Goal: Transaction & Acquisition: Book appointment/travel/reservation

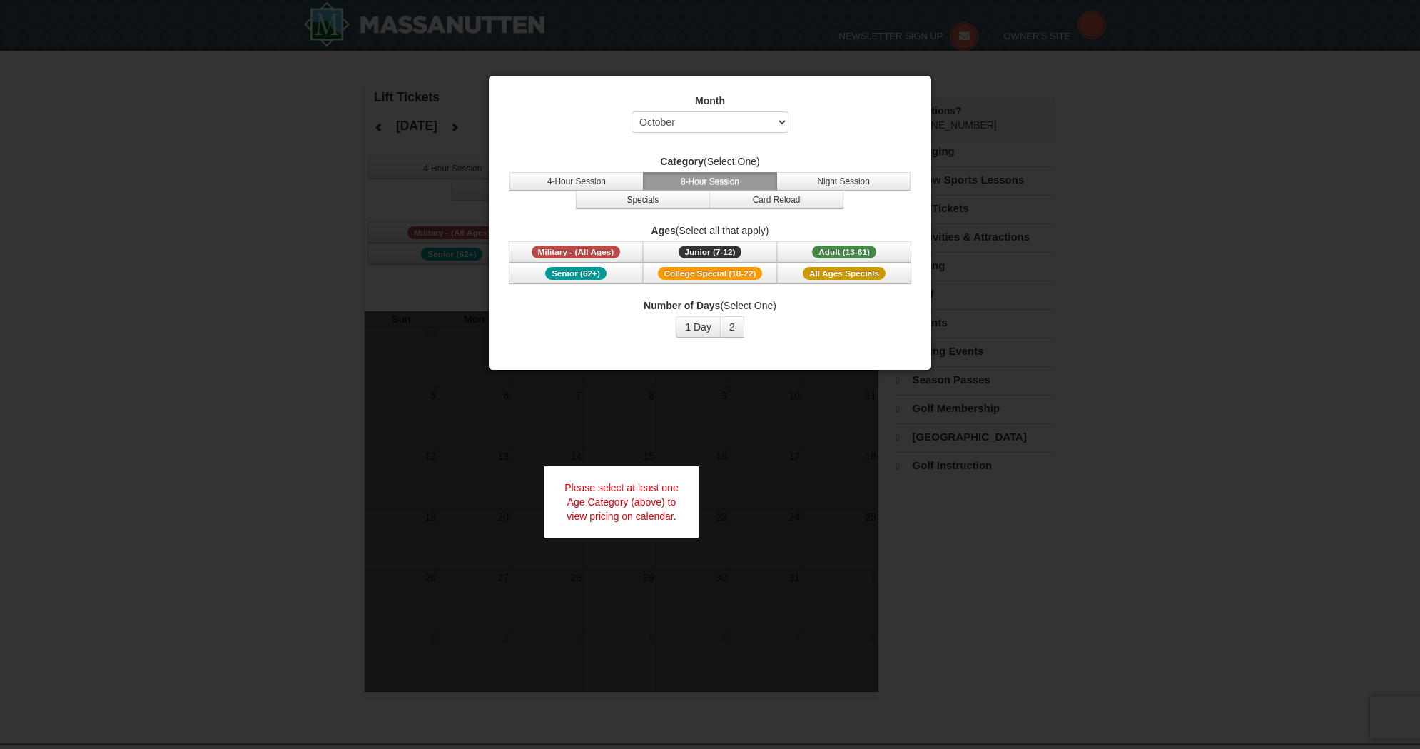
select select "10"
click at [1067, 280] on div at bounding box center [710, 374] width 1420 height 749
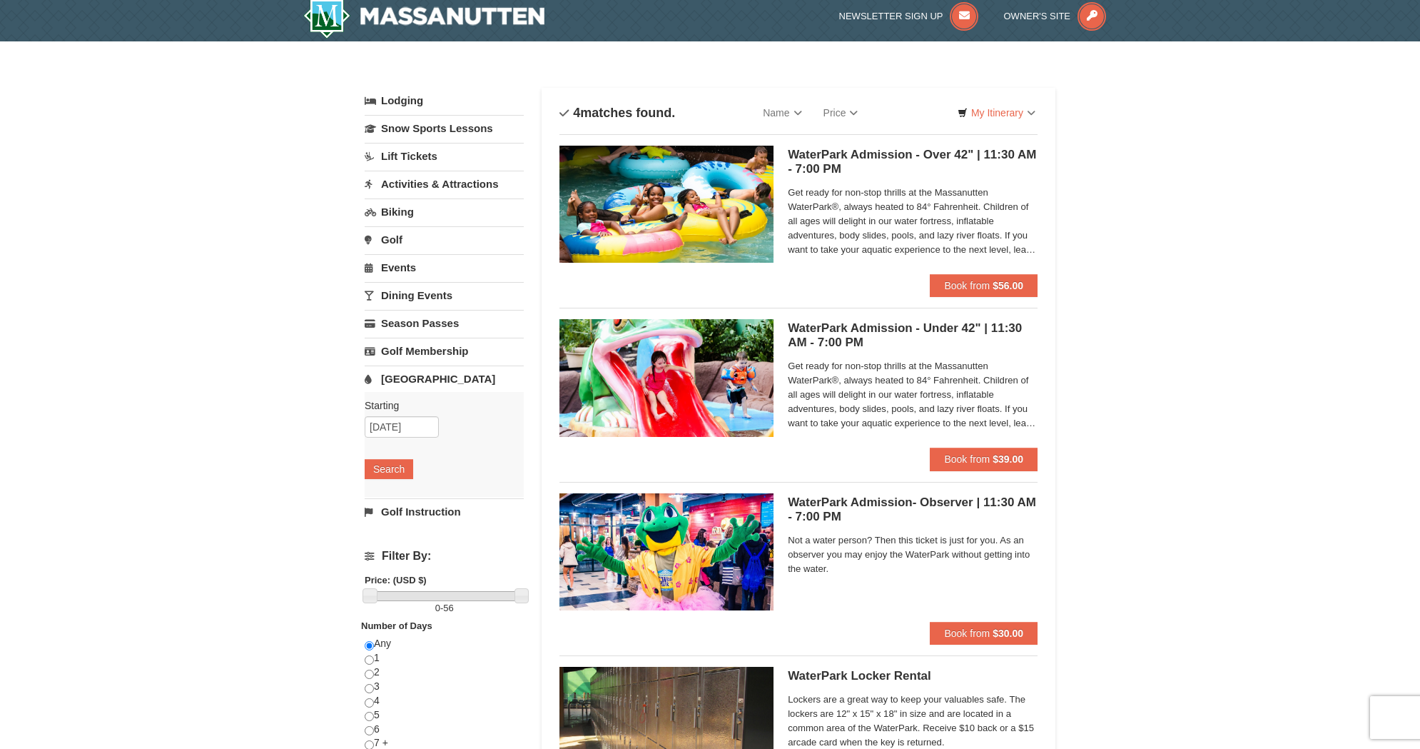
scroll to position [21, 0]
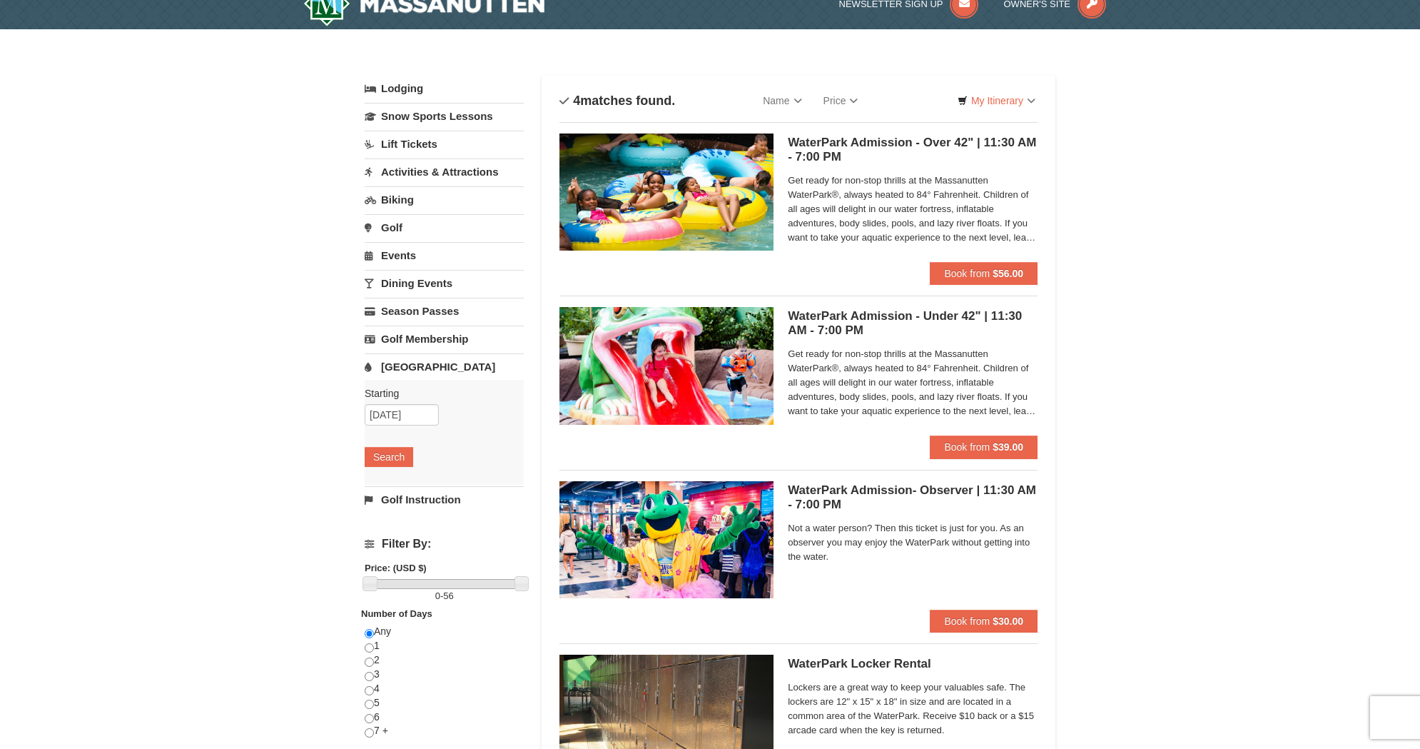
click at [399, 402] on div "Starting Please format dates MM/DD/YYYY Please format dates MM/DD/YYYY 12/31/20…" at bounding box center [444, 432] width 159 height 105
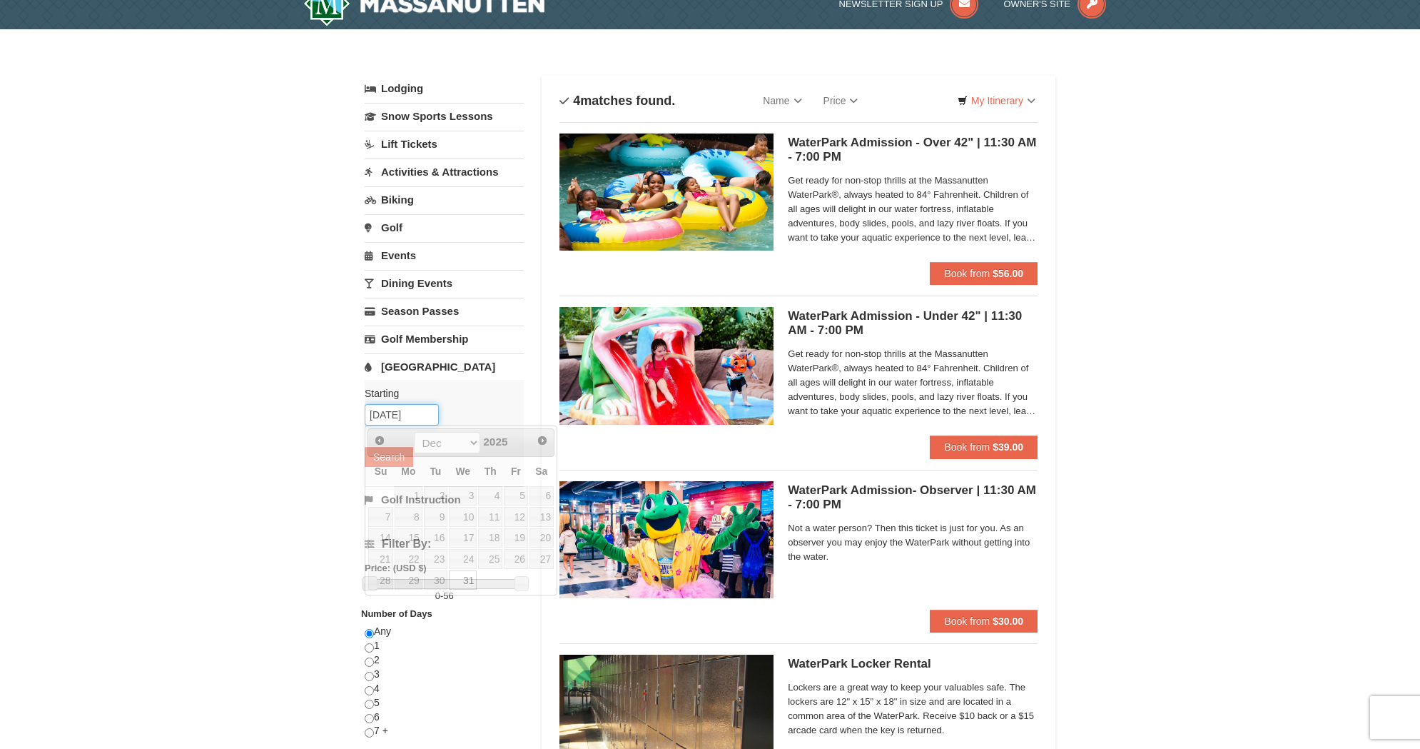
click at [401, 410] on input "12/31/2025" at bounding box center [402, 414] width 74 height 21
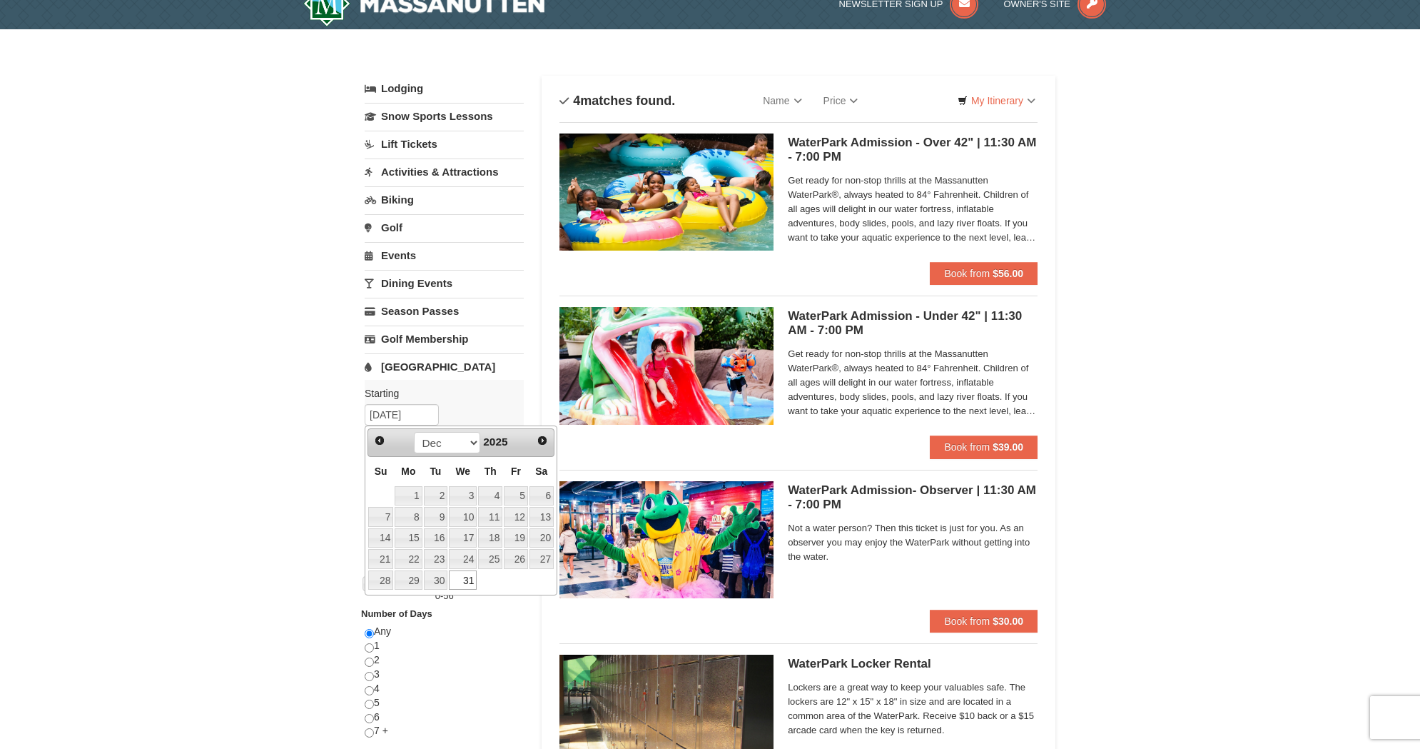
click at [517, 442] on div "Oct Nov Dec 2025" at bounding box center [460, 442] width 135 height 23
click at [467, 440] on select "Oct Nov Dec" at bounding box center [447, 442] width 66 height 21
click at [539, 439] on span "Next" at bounding box center [542, 440] width 11 height 11
click at [488, 486] on link "1" at bounding box center [490, 496] width 24 height 20
type input "01/01/2026"
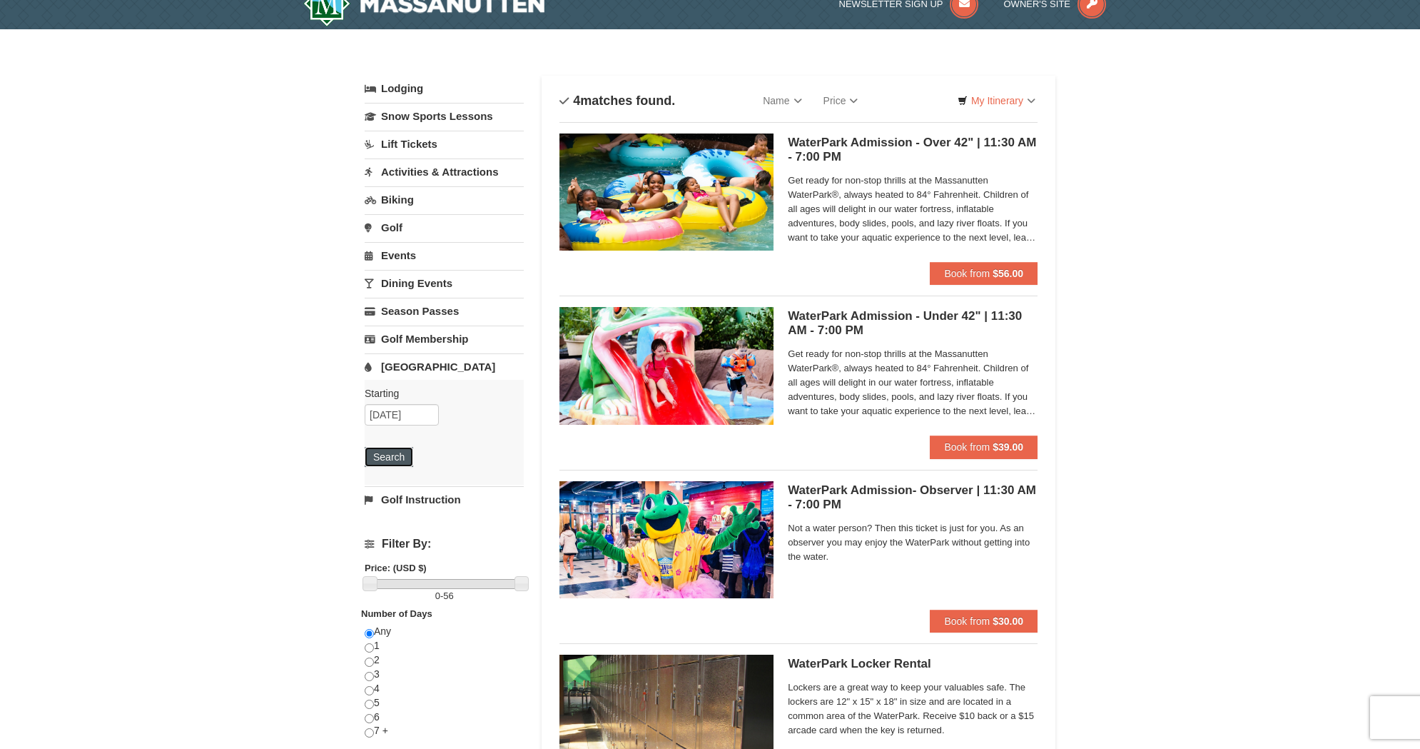
click at [405, 459] on button "Search" at bounding box center [389, 457] width 49 height 20
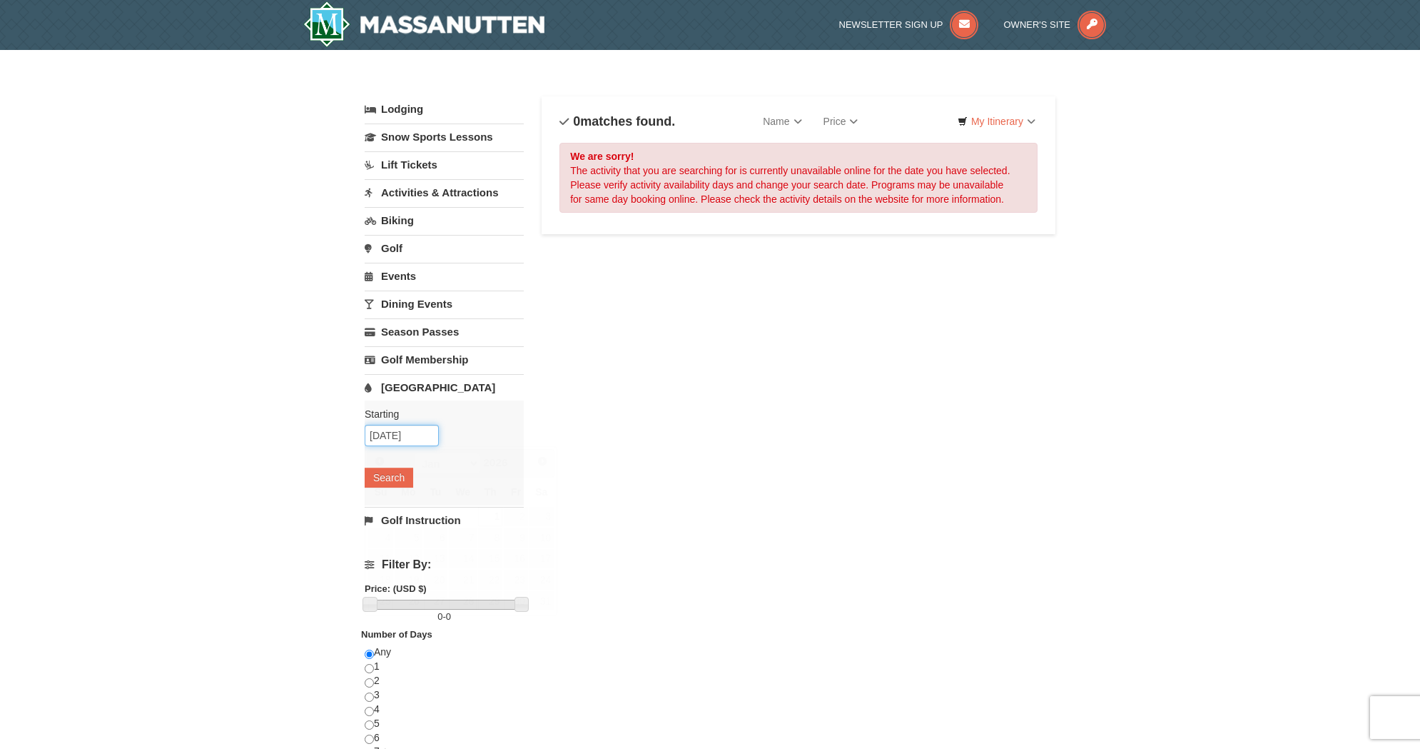
click at [427, 440] on input "[DATE]" at bounding box center [402, 435] width 74 height 21
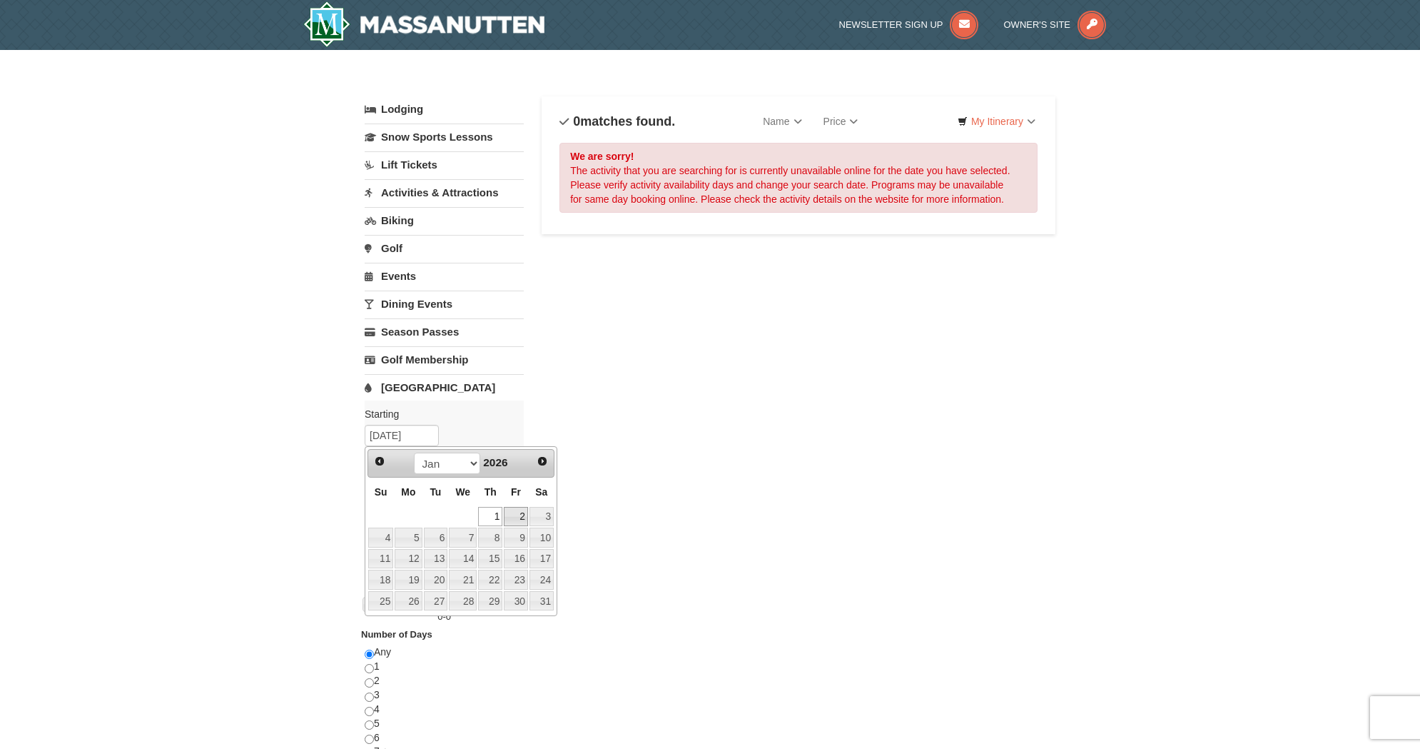
click at [516, 513] on link "2" at bounding box center [516, 517] width 24 height 20
type input "[DATE]"
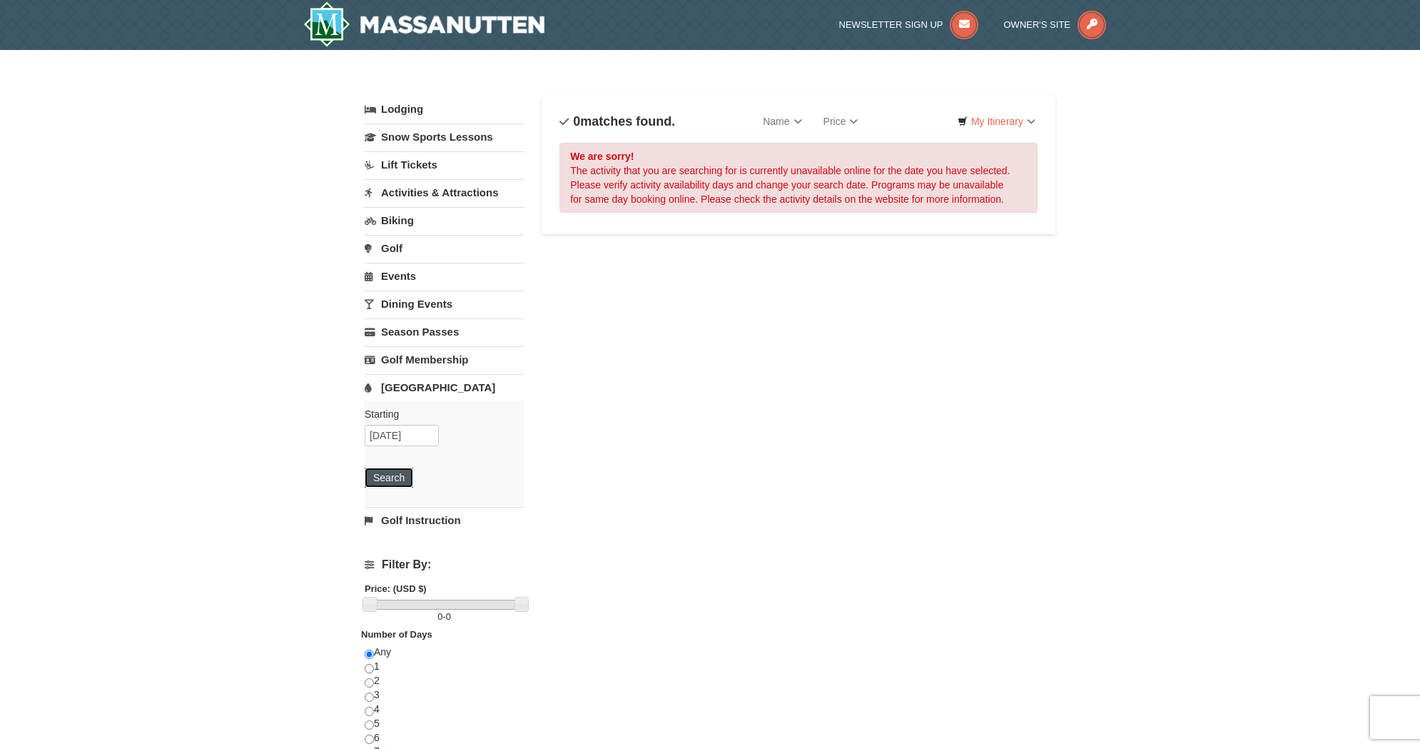
click at [390, 472] on button "Search" at bounding box center [389, 477] width 49 height 20
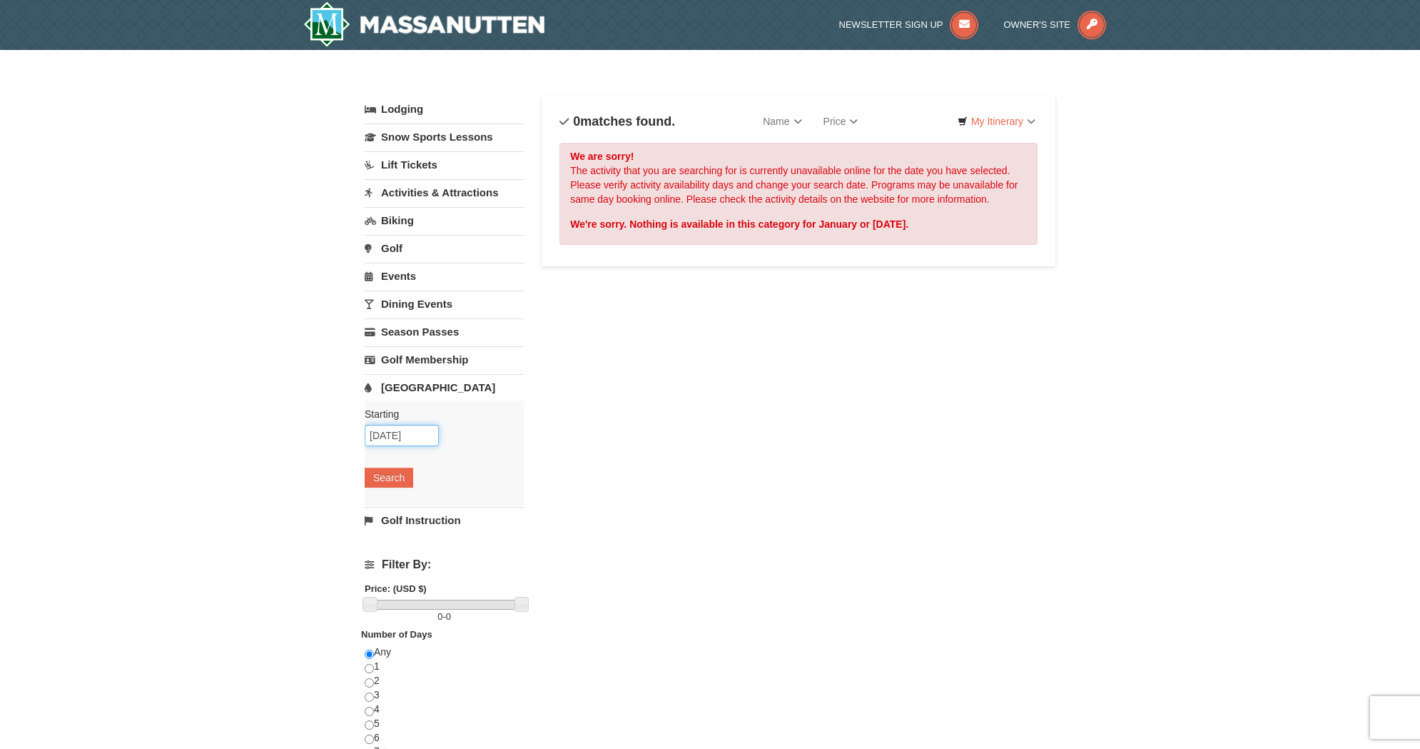
click at [394, 437] on input "[DATE]" at bounding box center [402, 435] width 74 height 21
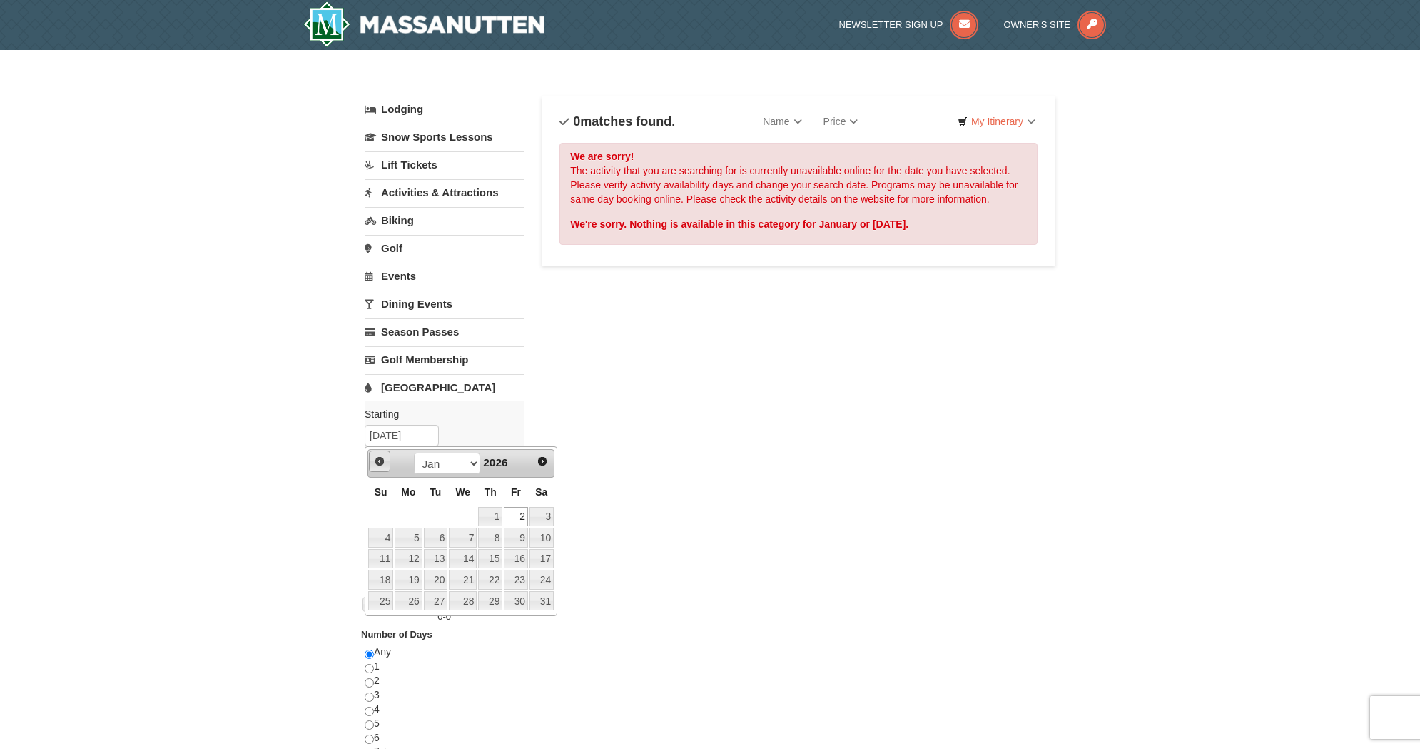
click at [385, 461] on span "Prev" at bounding box center [379, 460] width 11 height 11
click at [468, 602] on link "31" at bounding box center [463, 601] width 28 height 20
type input "[DATE]"
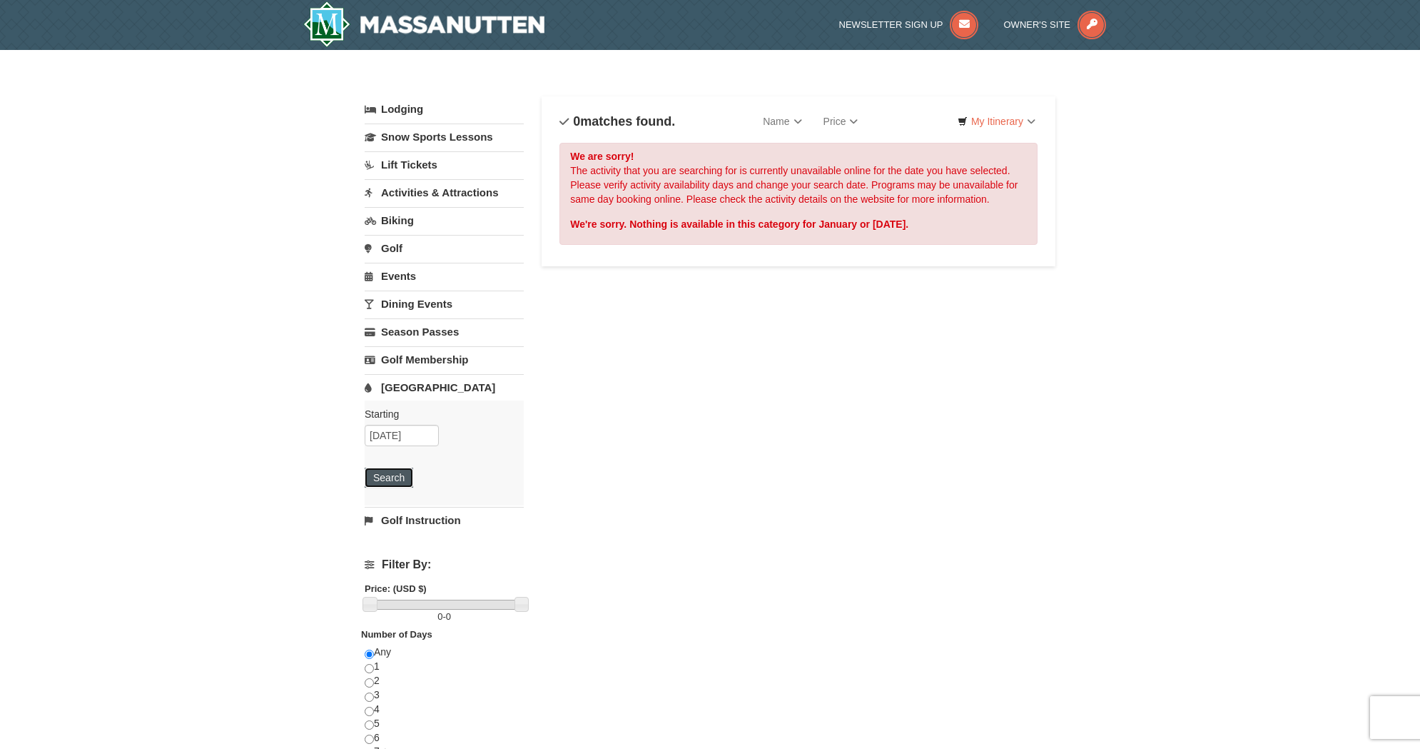
click at [395, 483] on button "Search" at bounding box center [389, 477] width 49 height 20
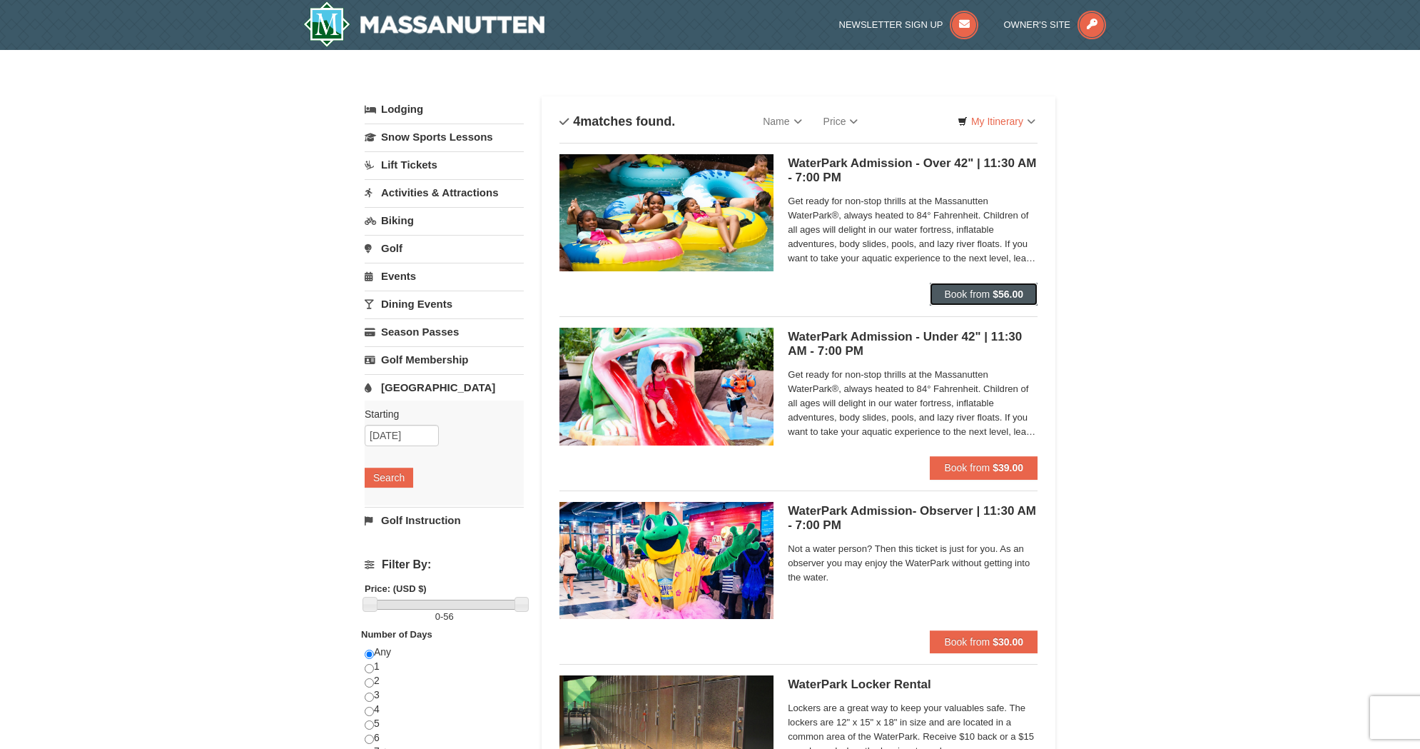
click at [1012, 286] on button "Book from $56.00" at bounding box center [984, 294] width 108 height 23
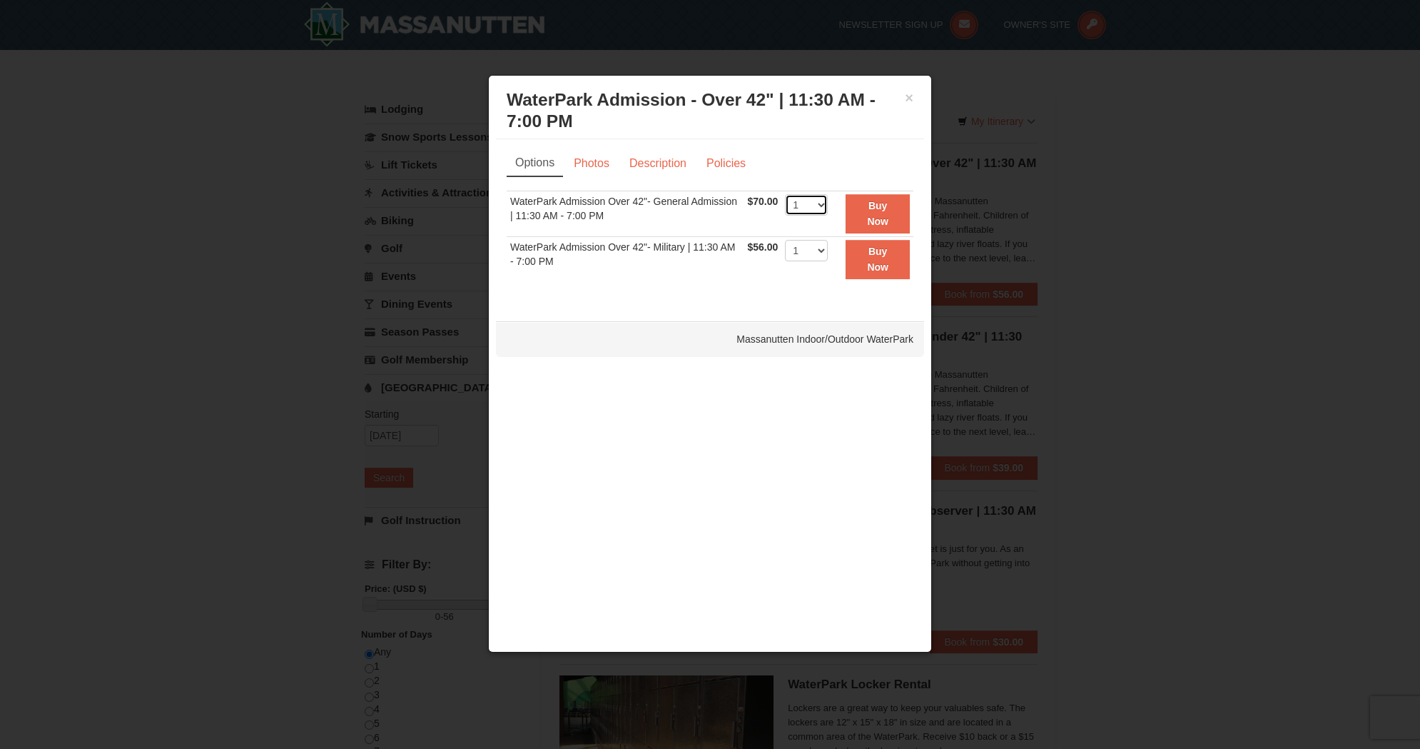
click at [819, 205] on select "1 2 3 4 5 6 7 8 9 10 11 12 13 14 15 16 17 18 19 20 21 22" at bounding box center [806, 204] width 43 height 21
select select "2"
click at [785, 194] on select "1 2 3 4 5 6 7 8 9 10 11 12 13 14 15 16 17 18 19 20 21 22" at bounding box center [806, 204] width 43 height 21
click at [876, 218] on strong "Buy Now" at bounding box center [877, 213] width 21 height 27
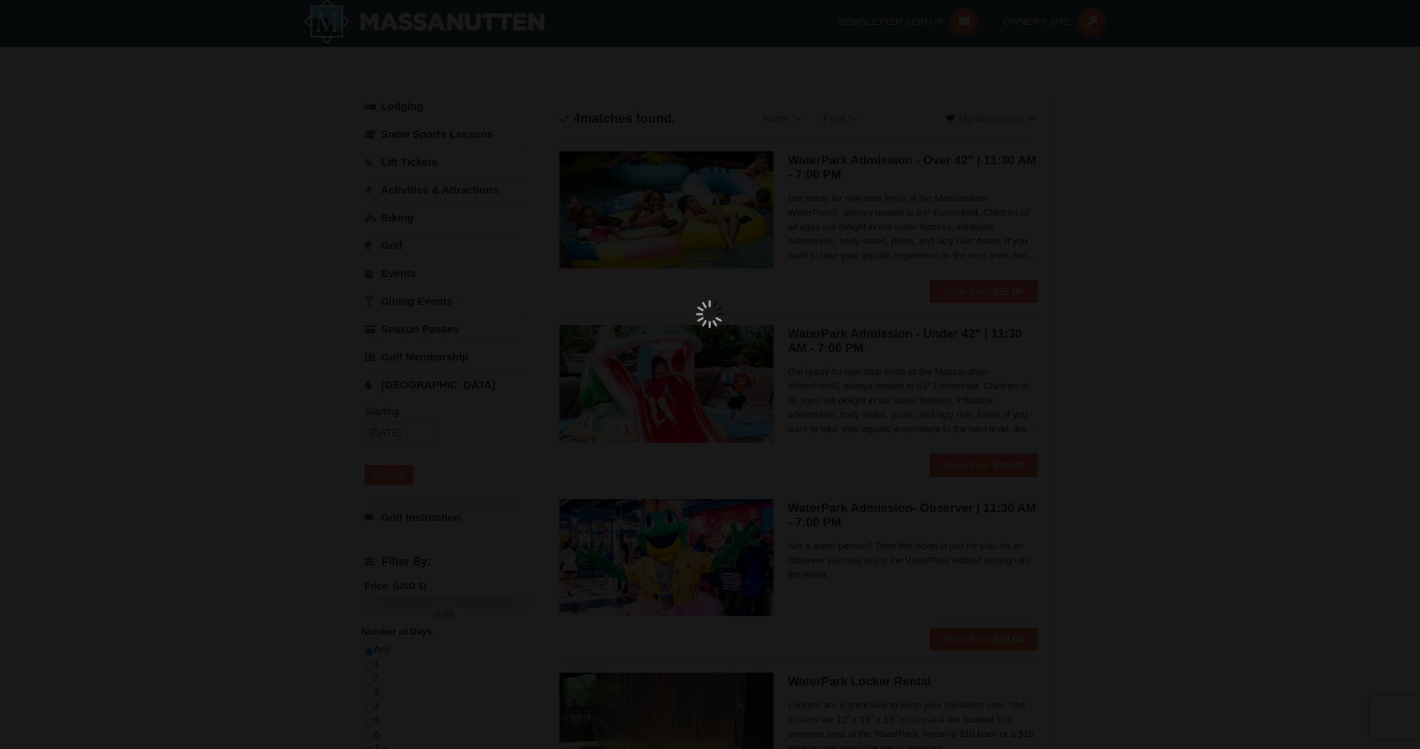
scroll to position [4, 0]
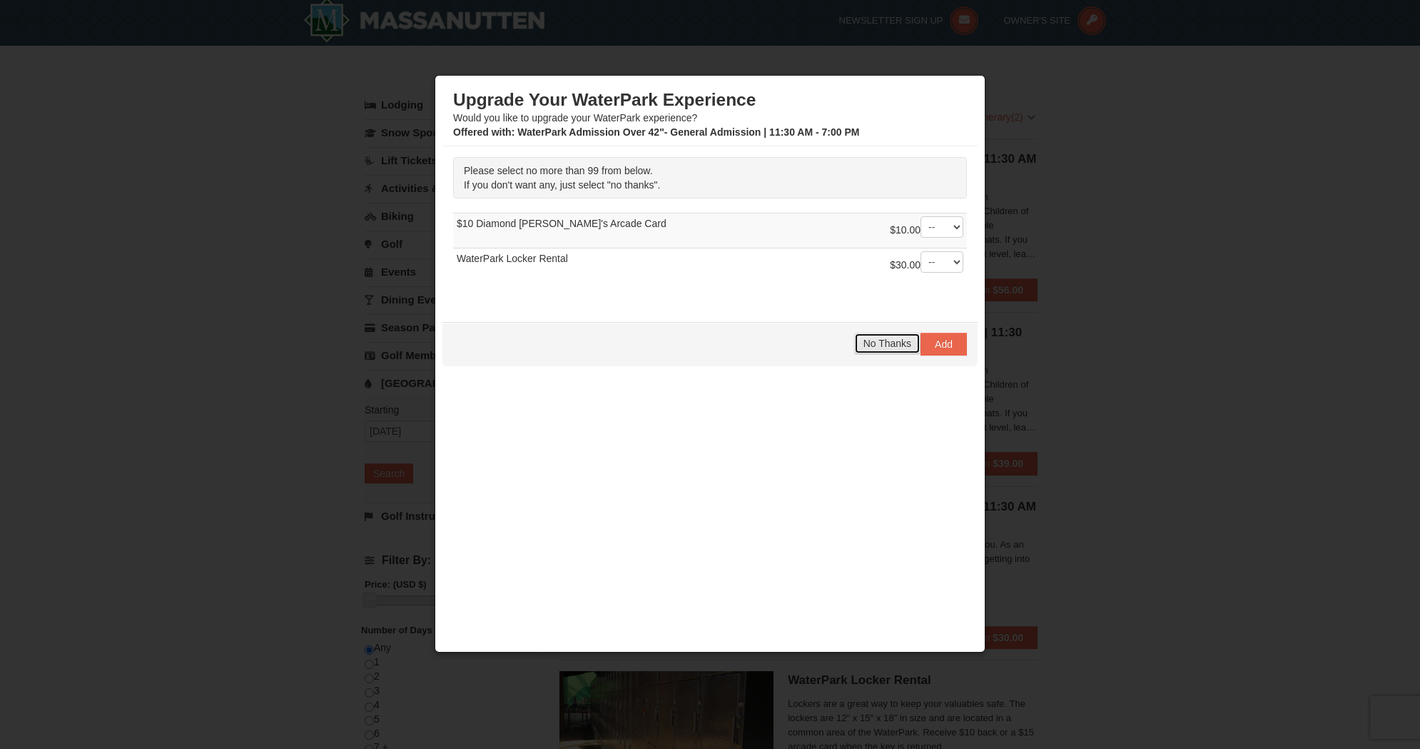
click at [868, 340] on span "No Thanks" at bounding box center [887, 343] width 48 height 11
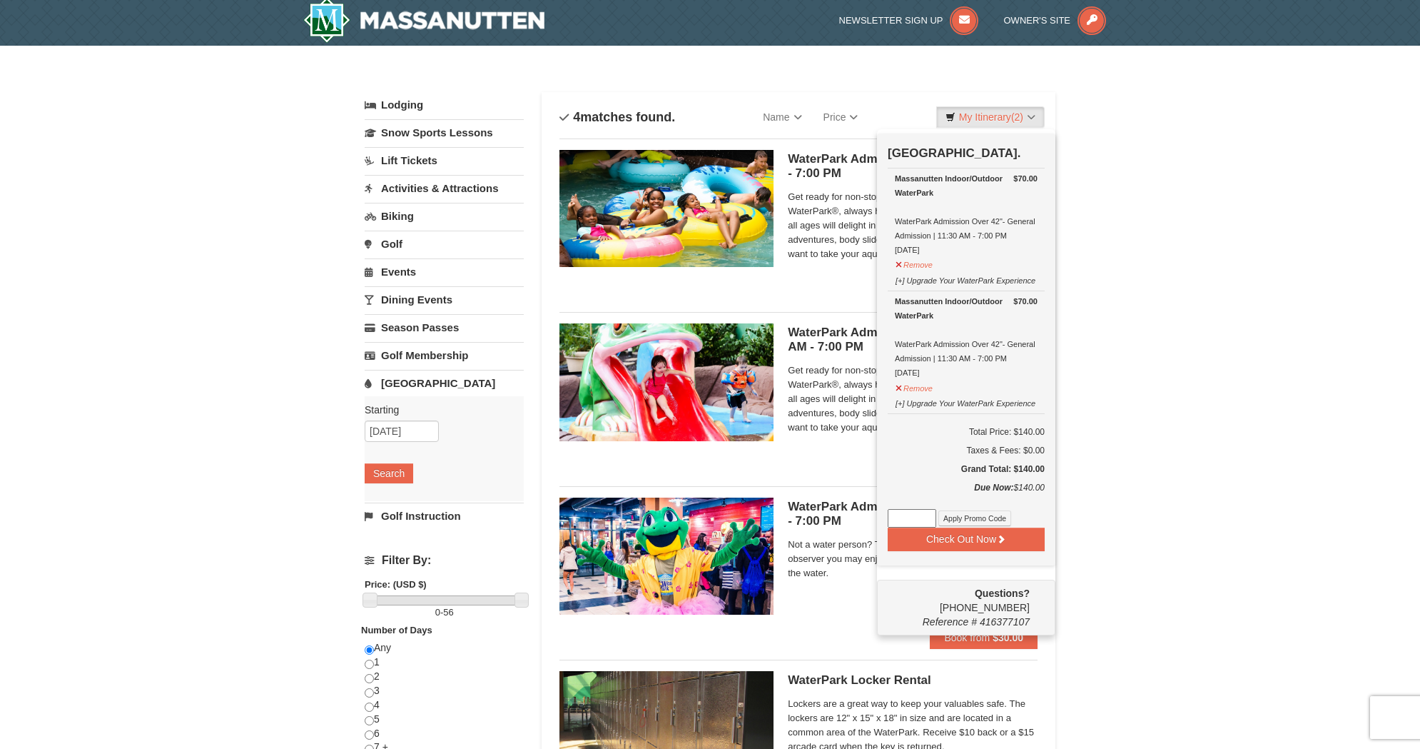
click at [1139, 267] on div "× Categories List Filter My Itinerary (2) Check Out Now Water Park Pass. $70.00…" at bounding box center [710, 459] width 1420 height 827
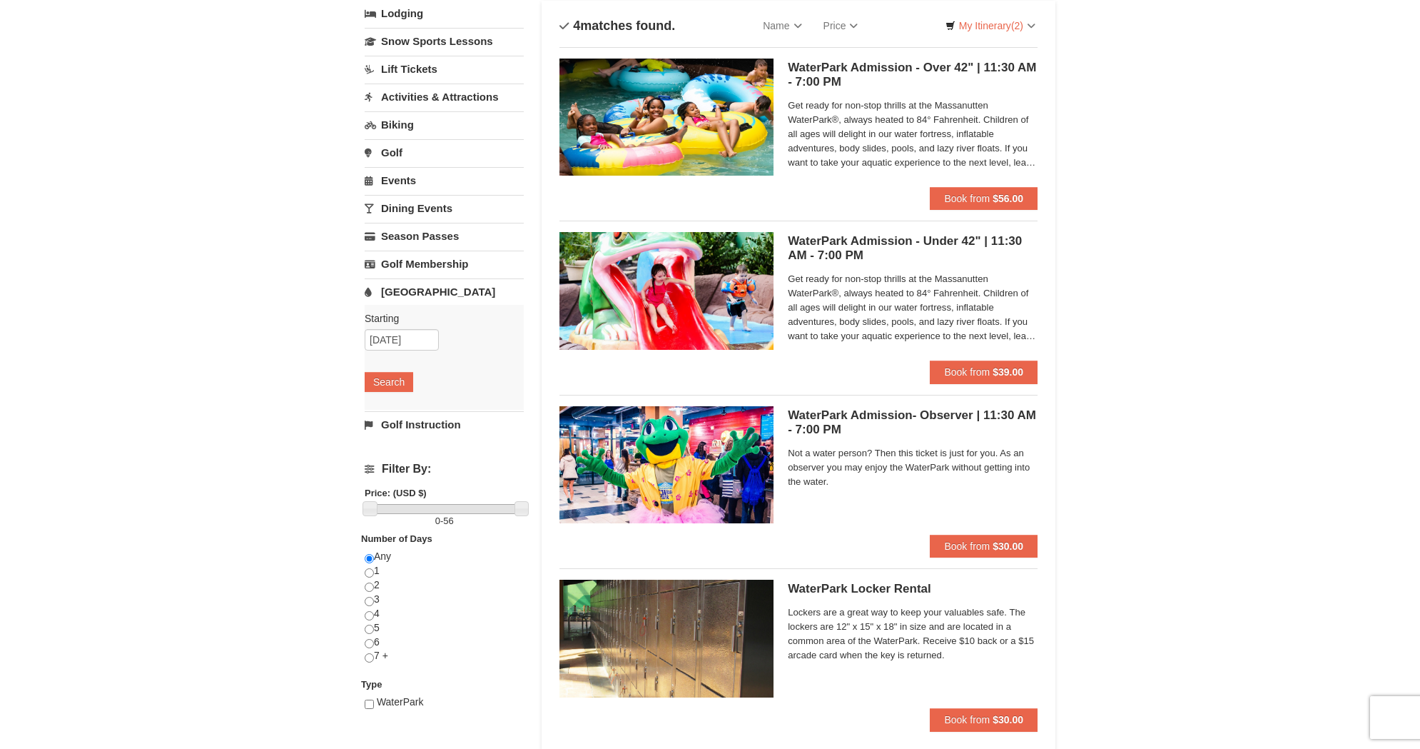
scroll to position [162, 0]
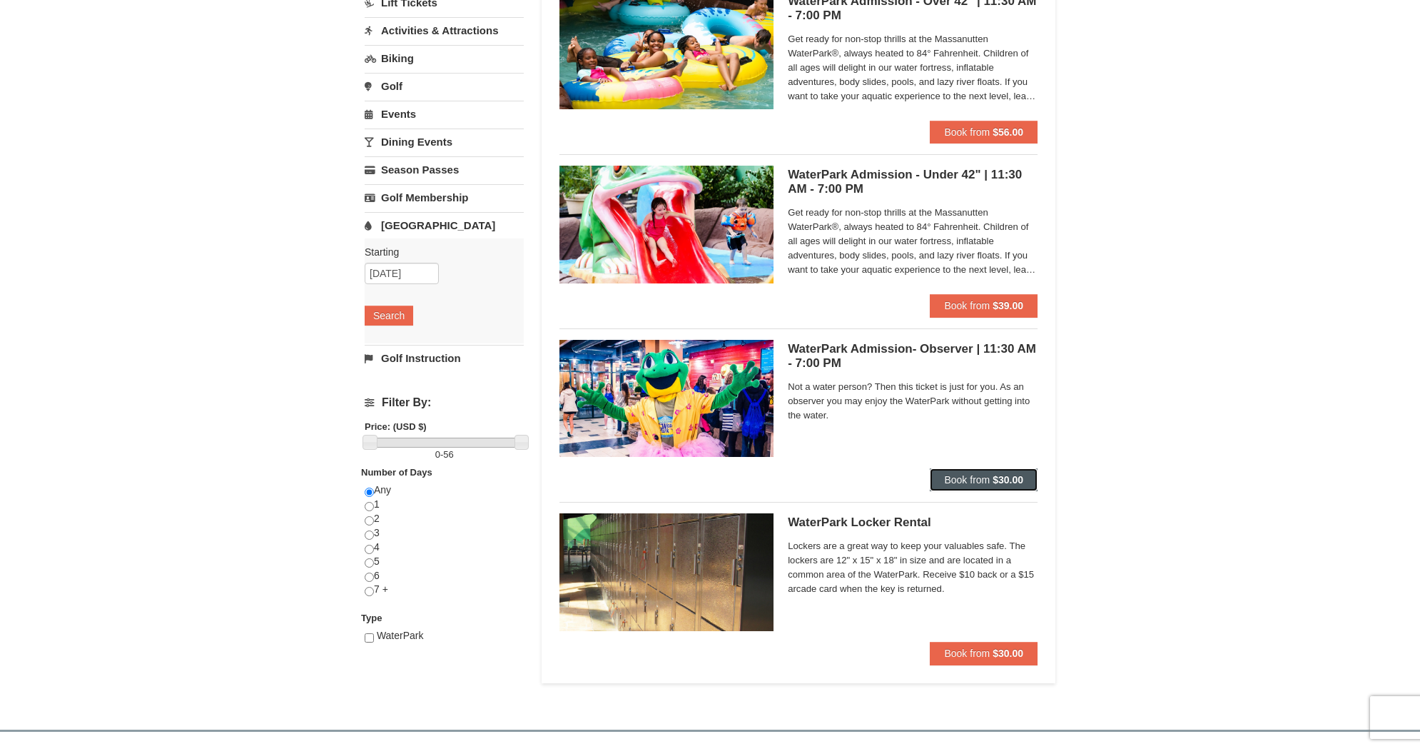
click at [1010, 482] on strong "$30.00" at bounding box center [1008, 479] width 31 height 11
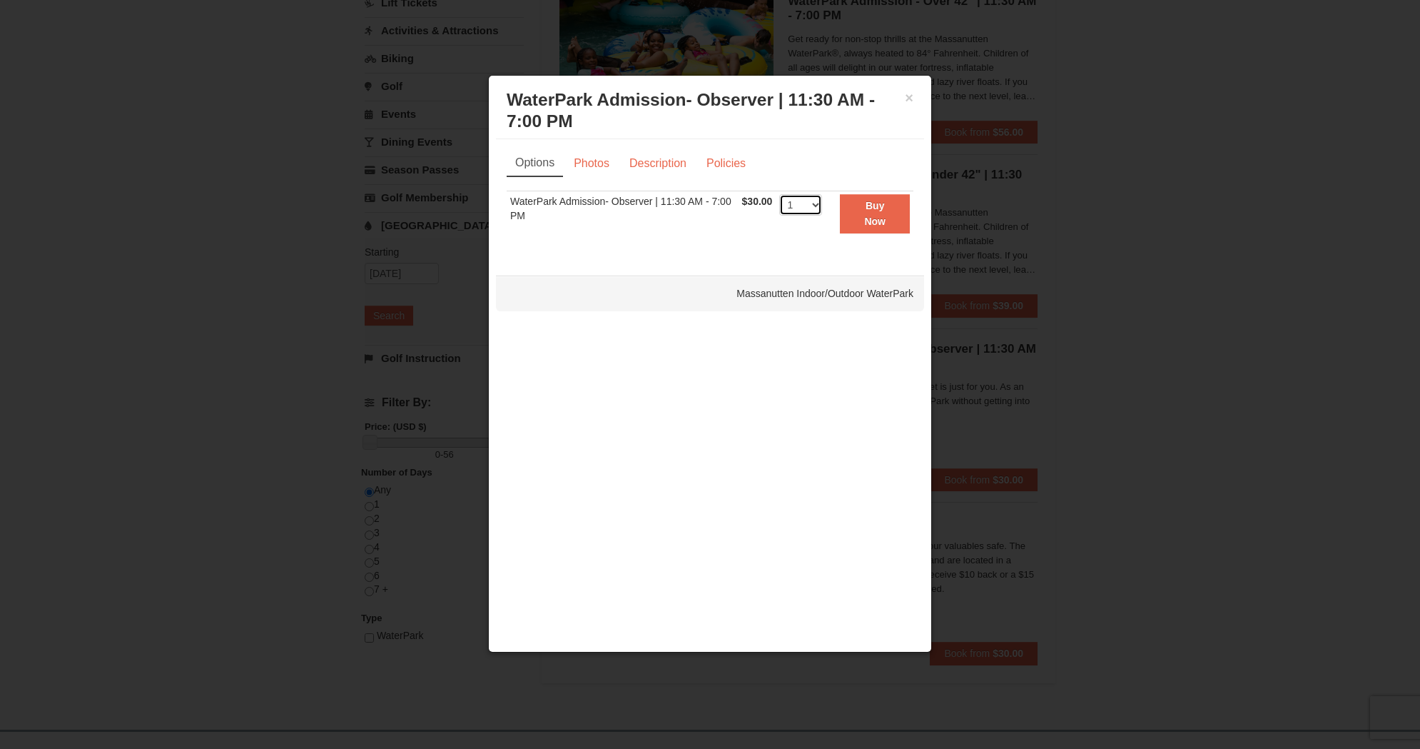
click at [816, 206] on select "1 2 3 4 5 6 7 8 9 10 11 12 13 14 15 16 17 18 19 20 21 22 23 24 25 26 27 28 29 3…" at bounding box center [800, 204] width 43 height 21
select select "2"
click at [779, 194] on select "1 2 3 4 5 6 7 8 9 10 11 12 13 14 15 16 17 18 19 20 21 22 23 24 25 26 27 28 29 3…" at bounding box center [800, 204] width 43 height 21
click at [869, 216] on strong "Buy Now" at bounding box center [874, 213] width 21 height 27
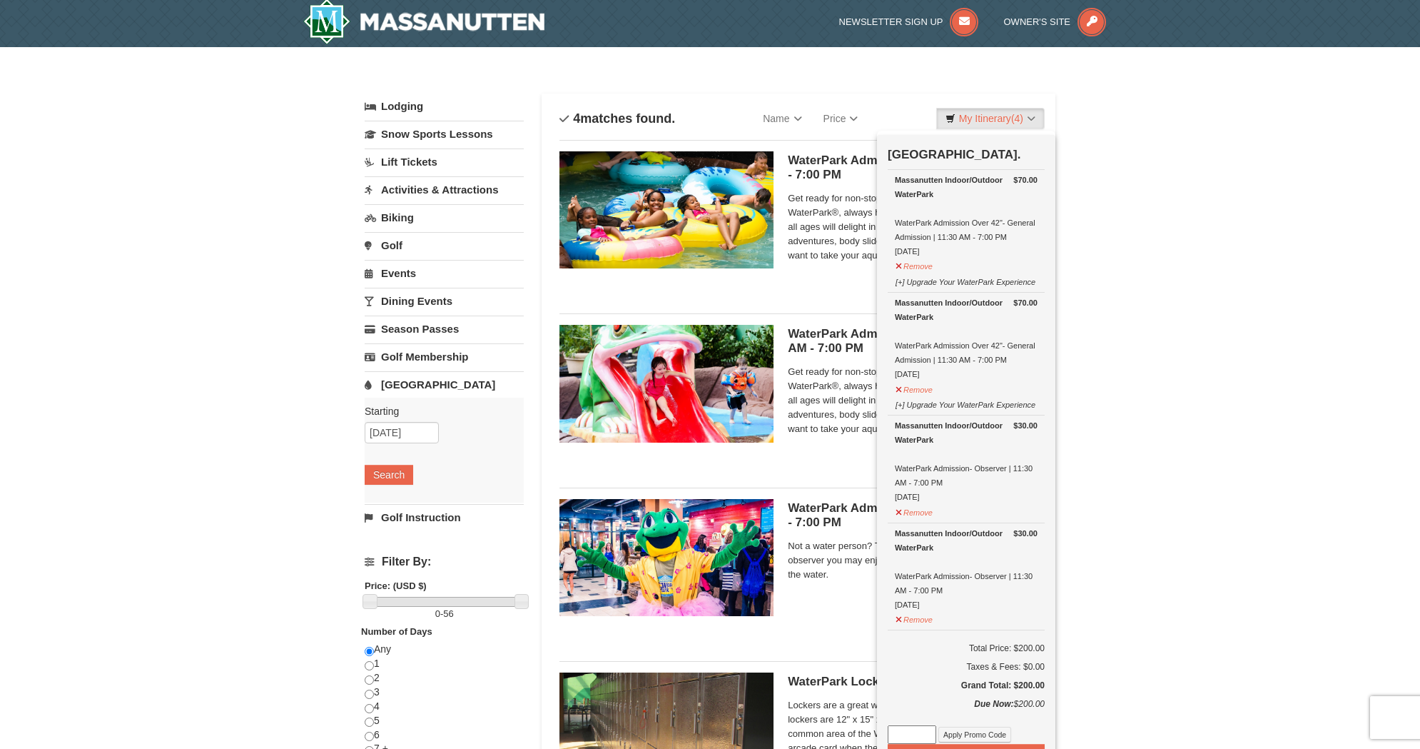
scroll to position [4, 0]
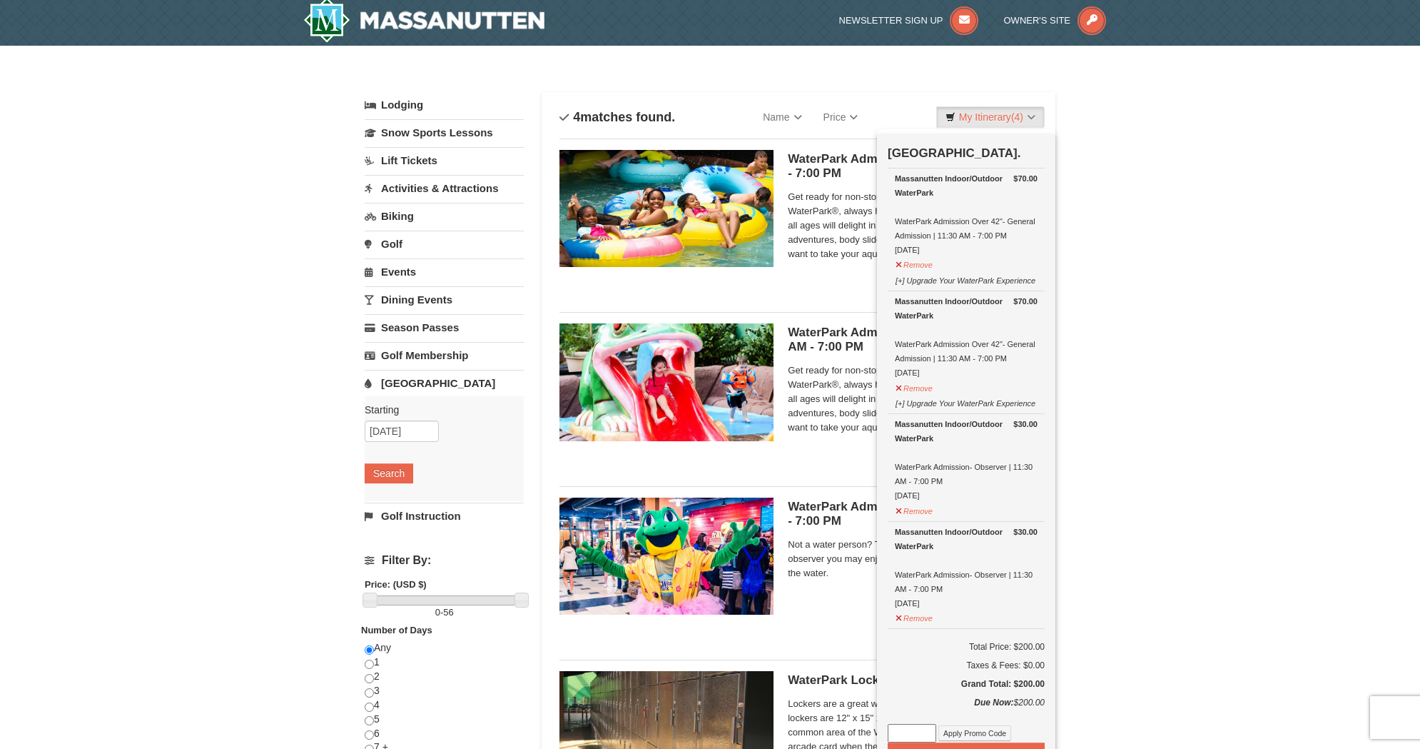
click at [1128, 268] on div "× Categories List Filter My Itinerary (4) Check Out Now Water Park Pass. $70.00…" at bounding box center [710, 459] width 1420 height 827
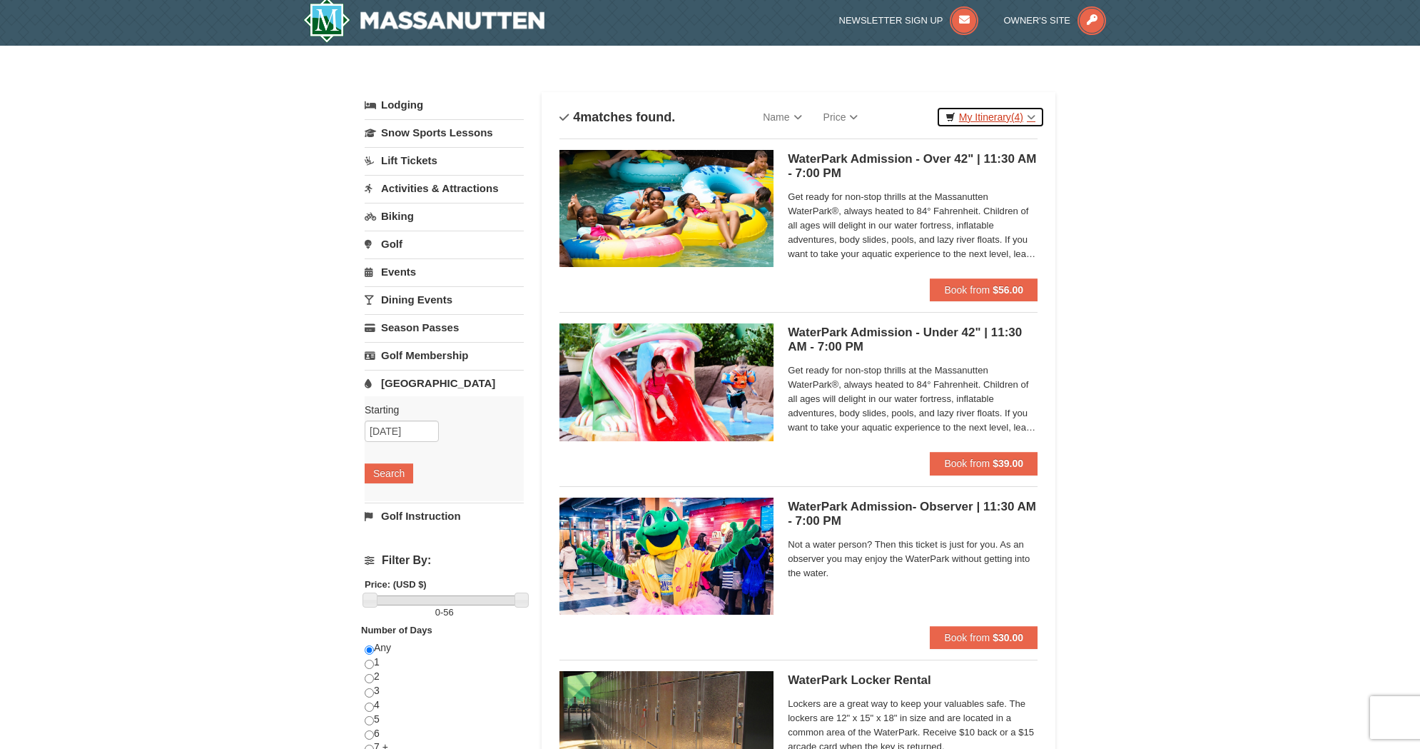
click at [1008, 118] on link "My Itinerary (4)" at bounding box center [990, 116] width 108 height 21
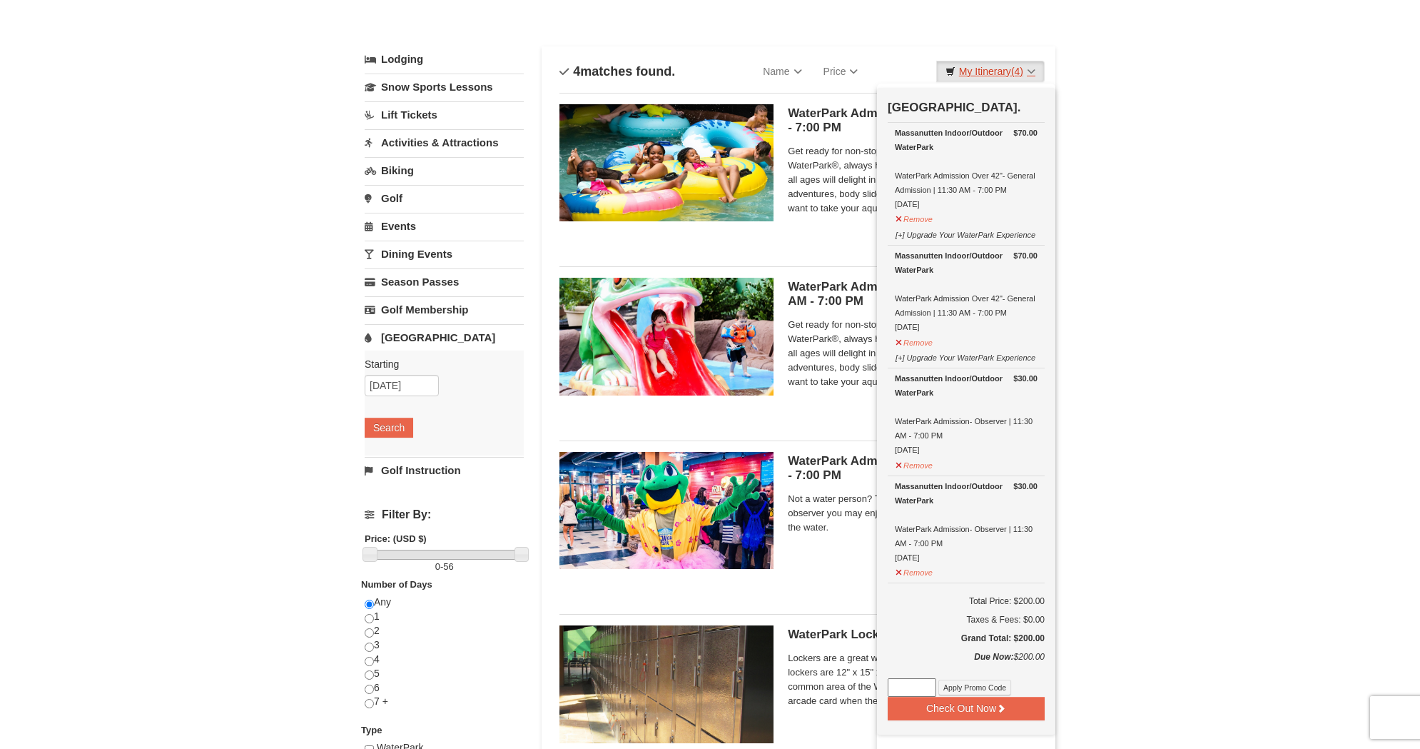
scroll to position [216, 0]
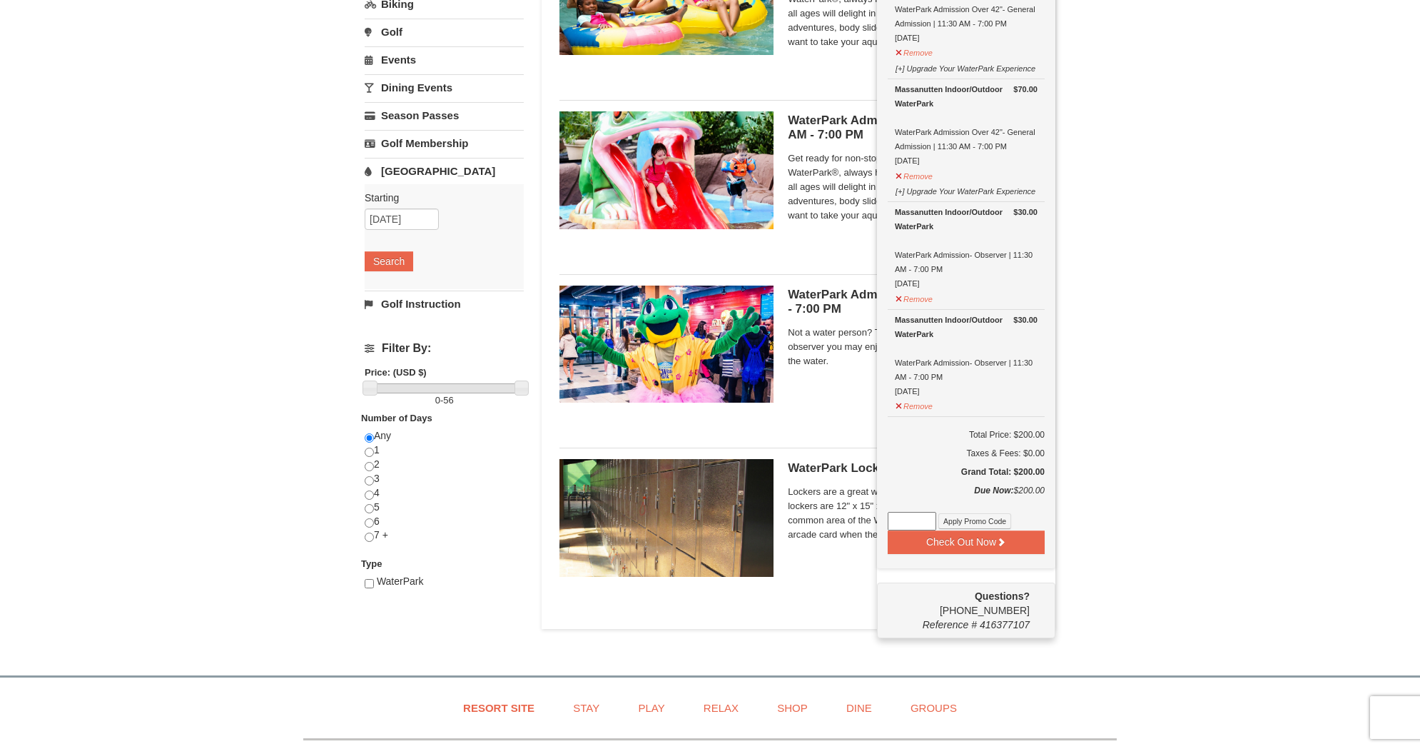
click at [923, 519] on input at bounding box center [912, 521] width 49 height 19
paste input "WPFUNDAY25"
type input "WPFUNDAY25"
click at [971, 519] on button "Apply Promo Code" at bounding box center [974, 521] width 73 height 16
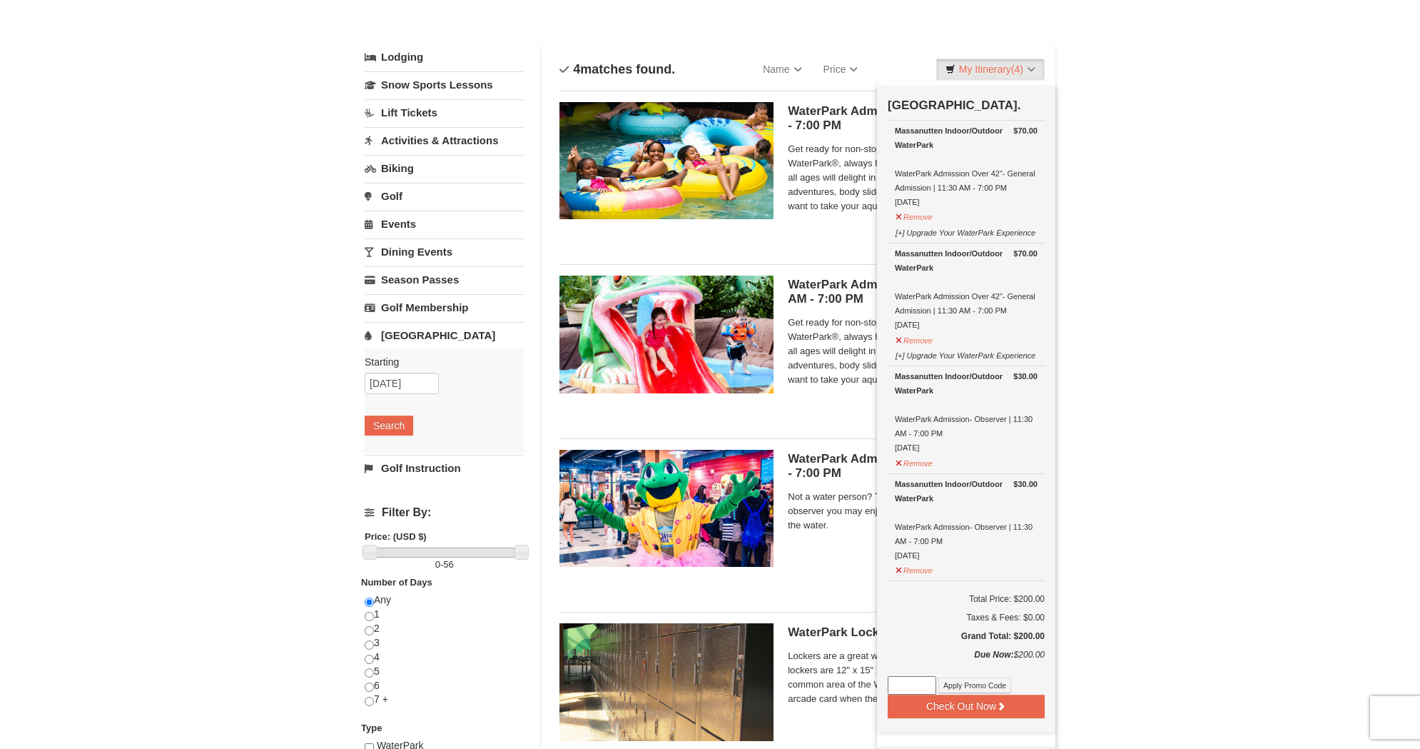
scroll to position [64, 0]
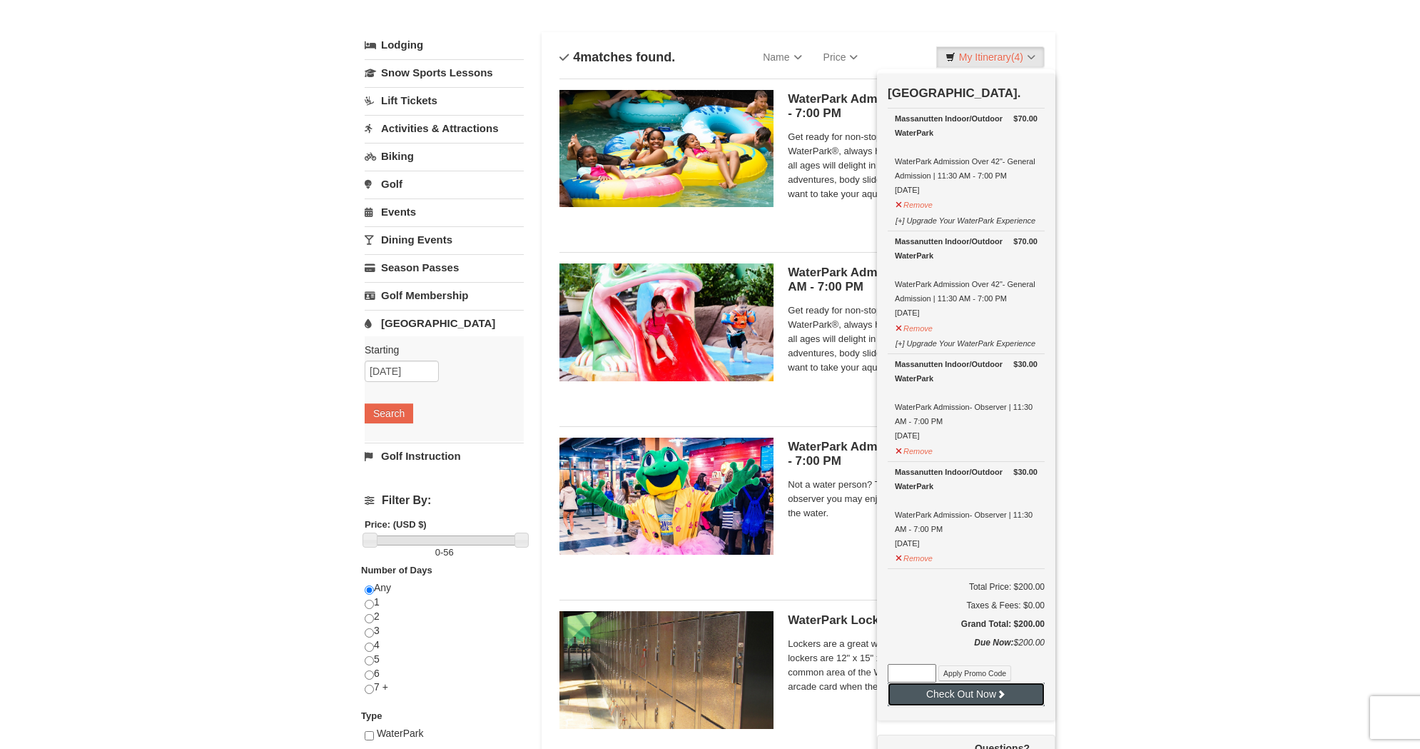
click at [1005, 689] on icon at bounding box center [1001, 694] width 10 height 10
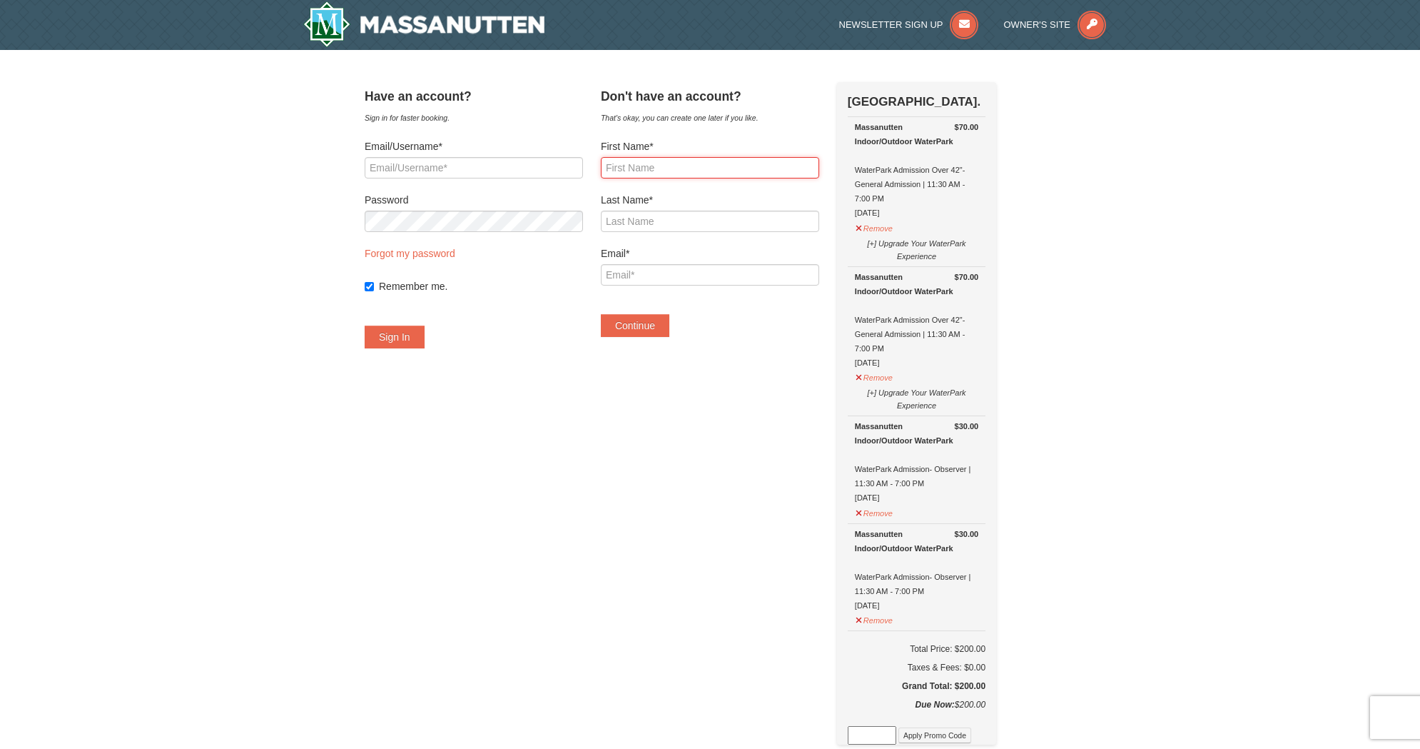
click at [684, 169] on input "First Name*" at bounding box center [710, 167] width 218 height 21
type input "Grant"
type input "McGarvey"
type input "[EMAIL_ADDRESS][PERSON_NAME][DOMAIN_NAME]"
click at [654, 330] on button "Continue" at bounding box center [635, 325] width 69 height 23
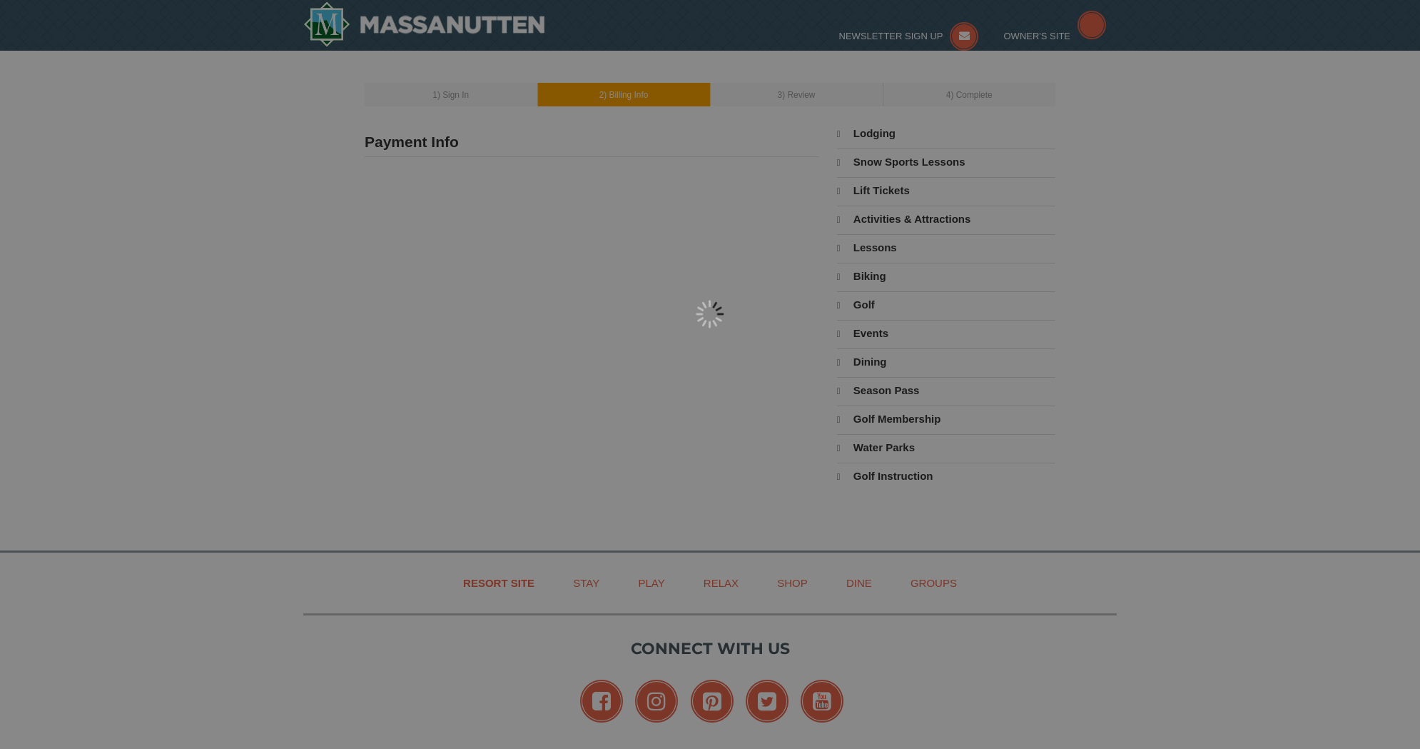
type input "[PERSON_NAME]"
type input "grant.mcgarvey@gmail.com"
select select "10"
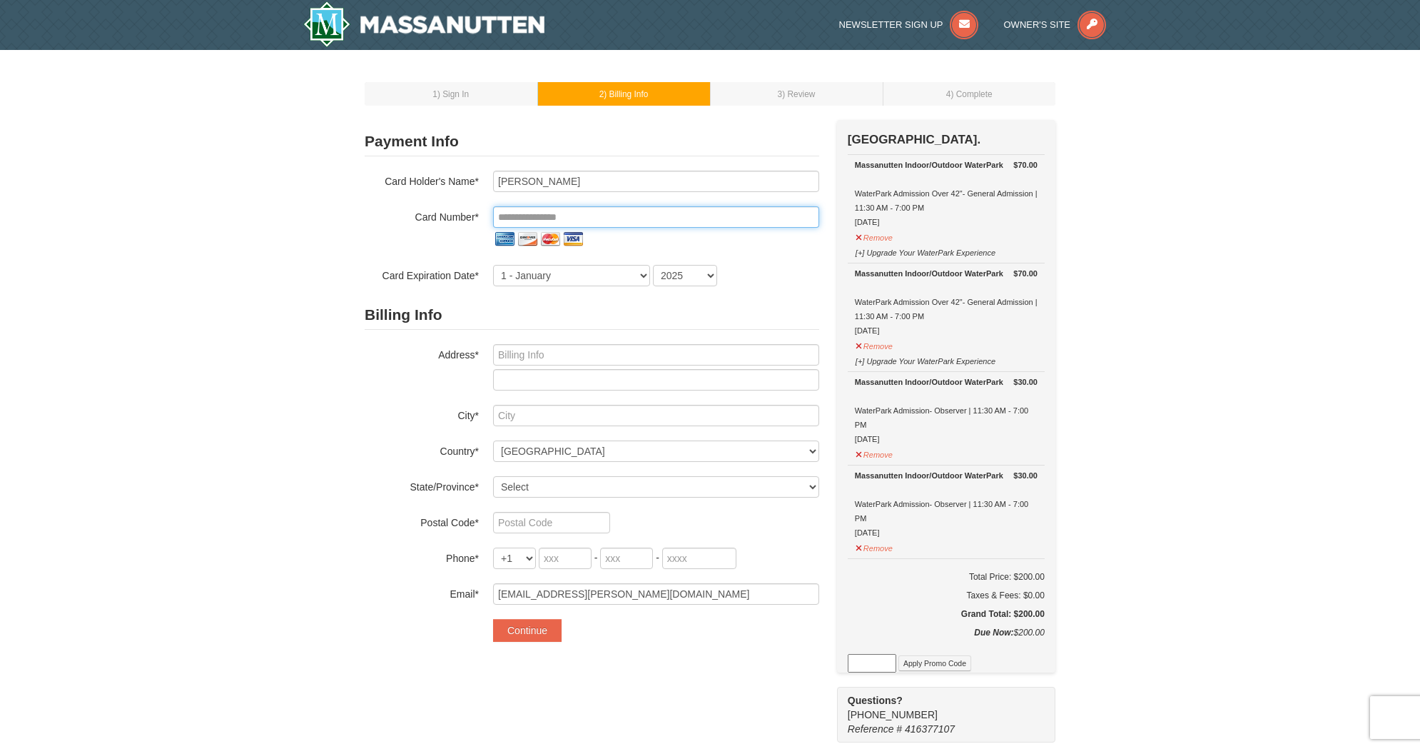
click at [631, 221] on input "tel" at bounding box center [656, 216] width 326 height 21
type input "**********"
click at [623, 277] on select "1 - January 2 - February 3 - March 4 - April 5 - May 6 - June 7 - July 8 - Augu…" at bounding box center [571, 275] width 157 height 21
select select "2"
click at [493, 265] on select "1 - January 2 - February 3 - March 4 - April 5 - May 6 - June 7 - July 8 - Augu…" at bounding box center [571, 275] width 157 height 21
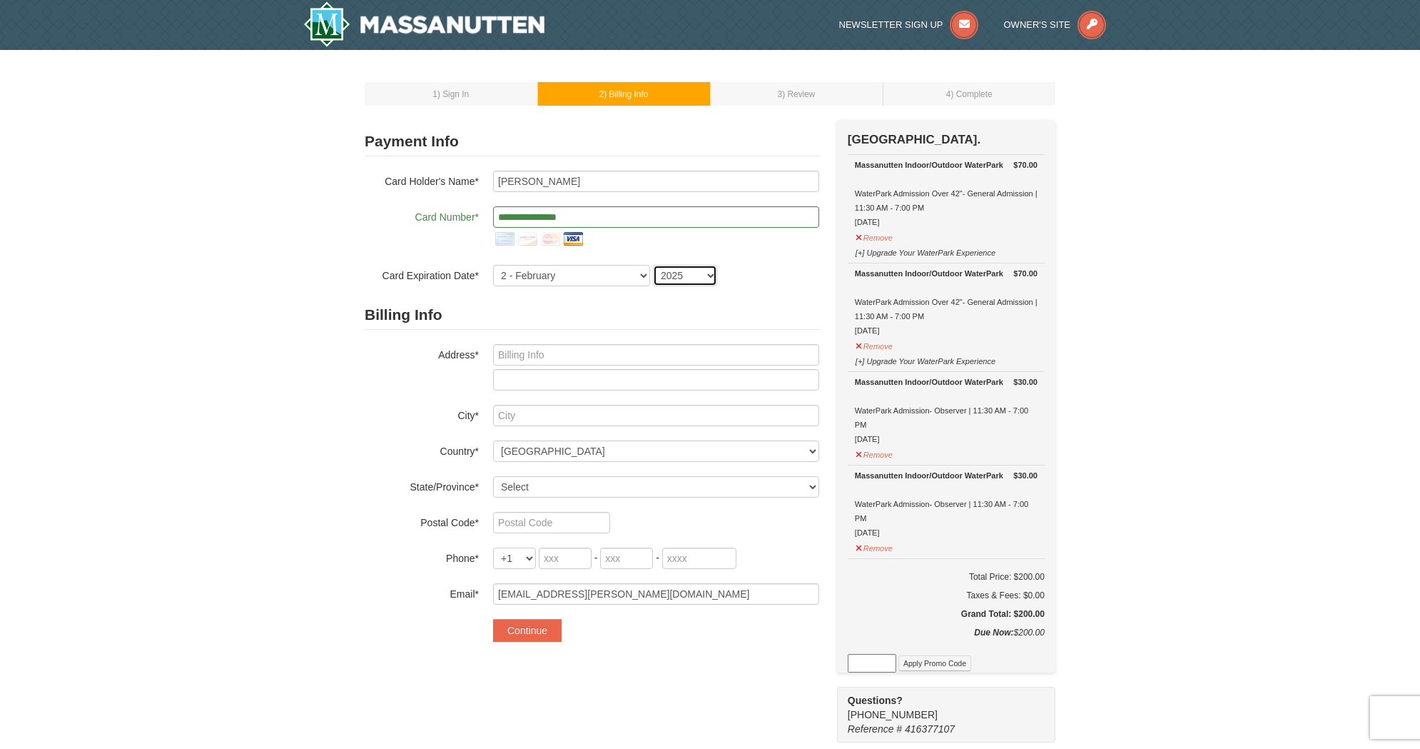
click at [680, 275] on select "2025 2026 2027 2028 2029 2030 2031 2032 2033 2034" at bounding box center [685, 275] width 64 height 21
select select "2028"
click at [653, 265] on select "2025 2026 2027 2028 2029 2030 2031 2032 2033 2034" at bounding box center [685, 275] width 64 height 21
click at [556, 353] on input "text" at bounding box center [656, 354] width 326 height 21
type input "19709 Meredith Dr"
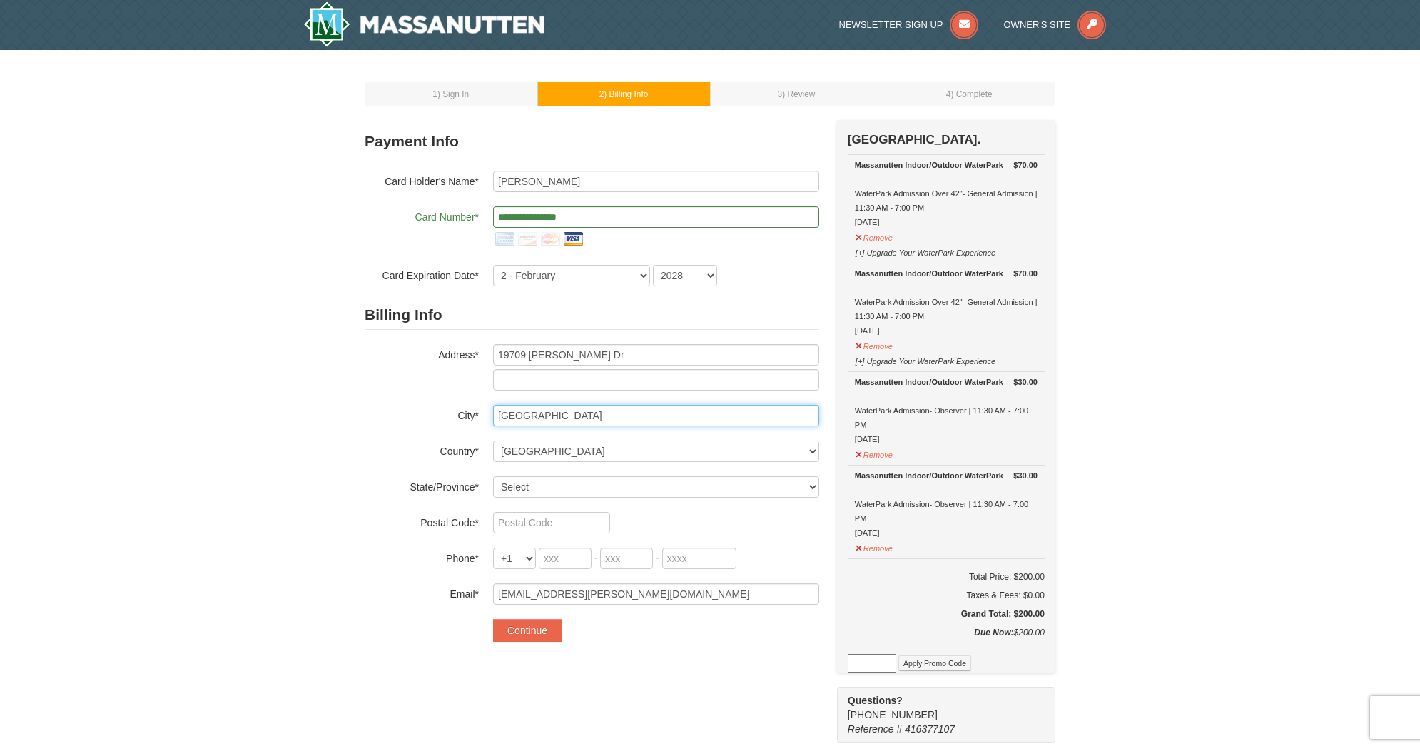
type input "Rockville"
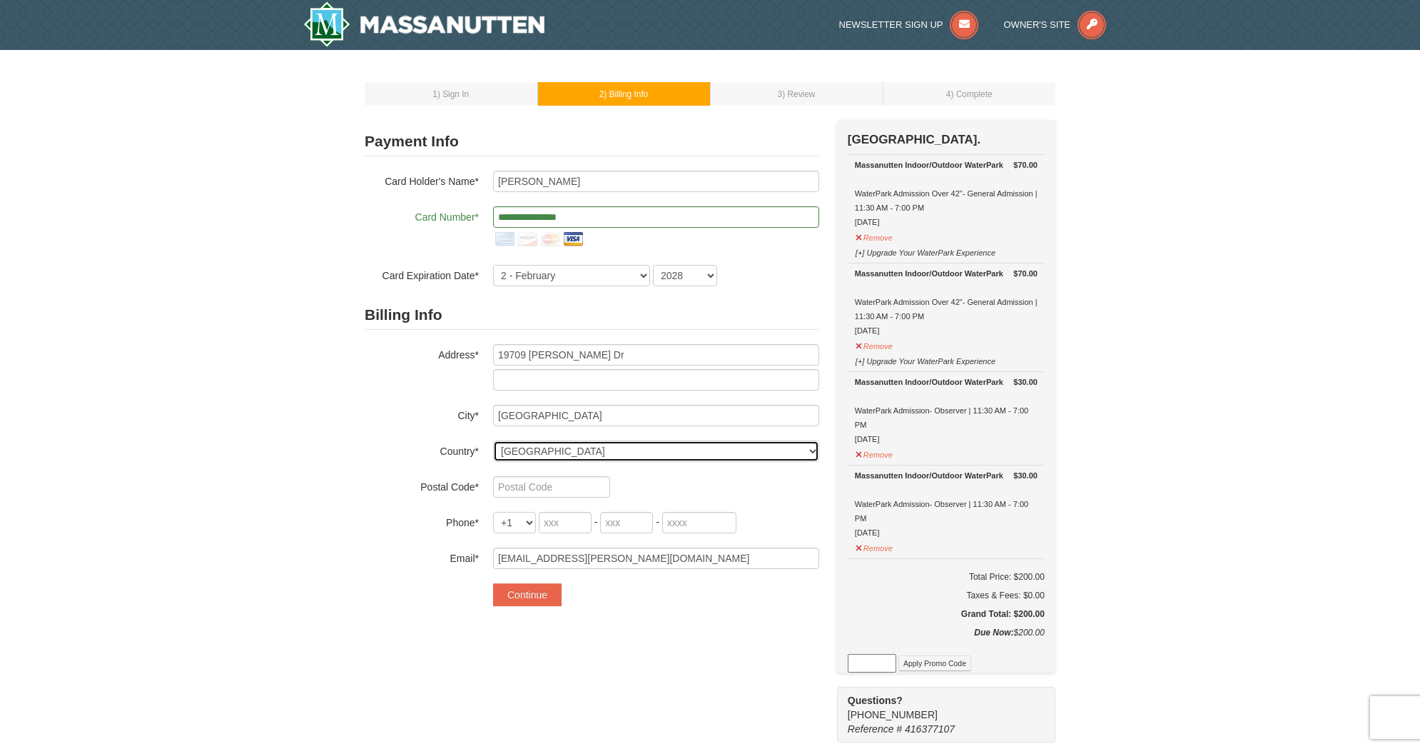
select select "US"
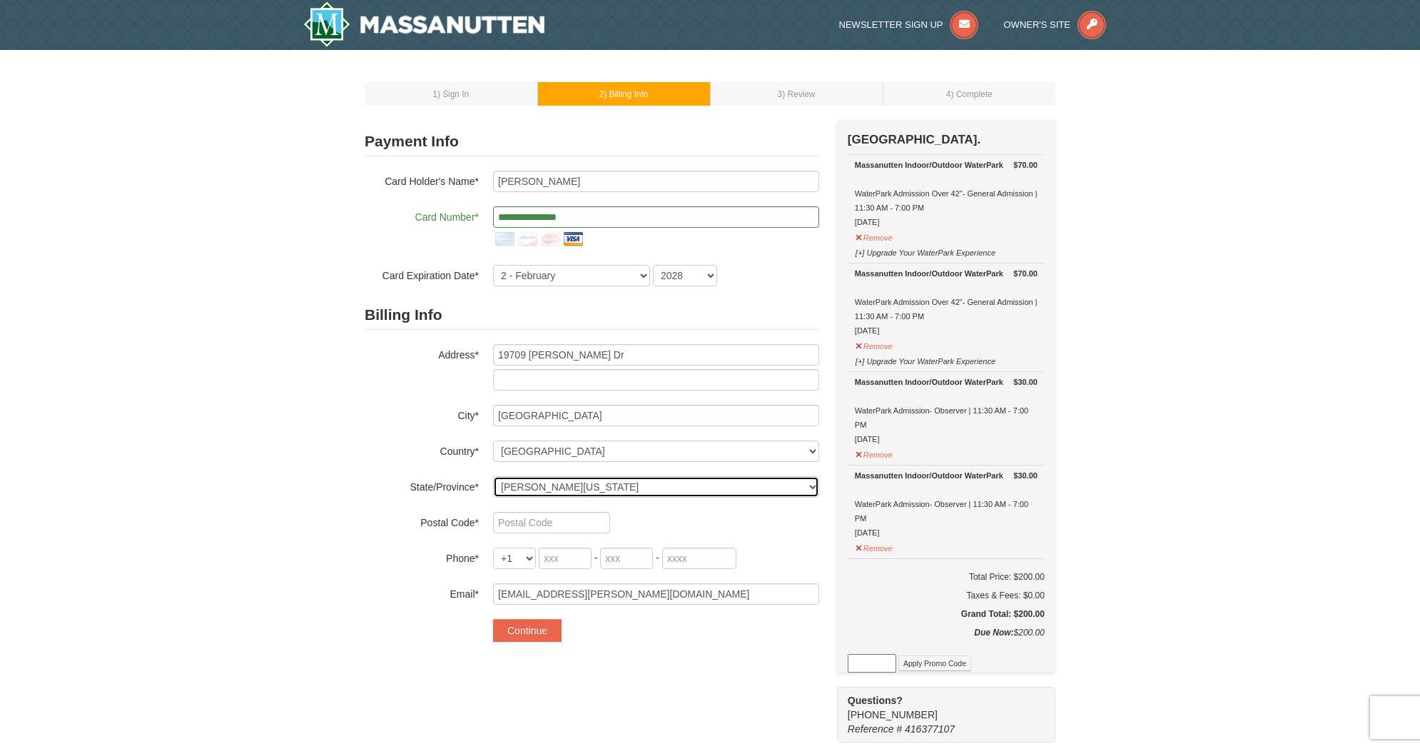
select select "MD"
type input "20855"
click at [580, 563] on input "tel" at bounding box center [565, 557] width 53 height 21
type input "240"
type input "620"
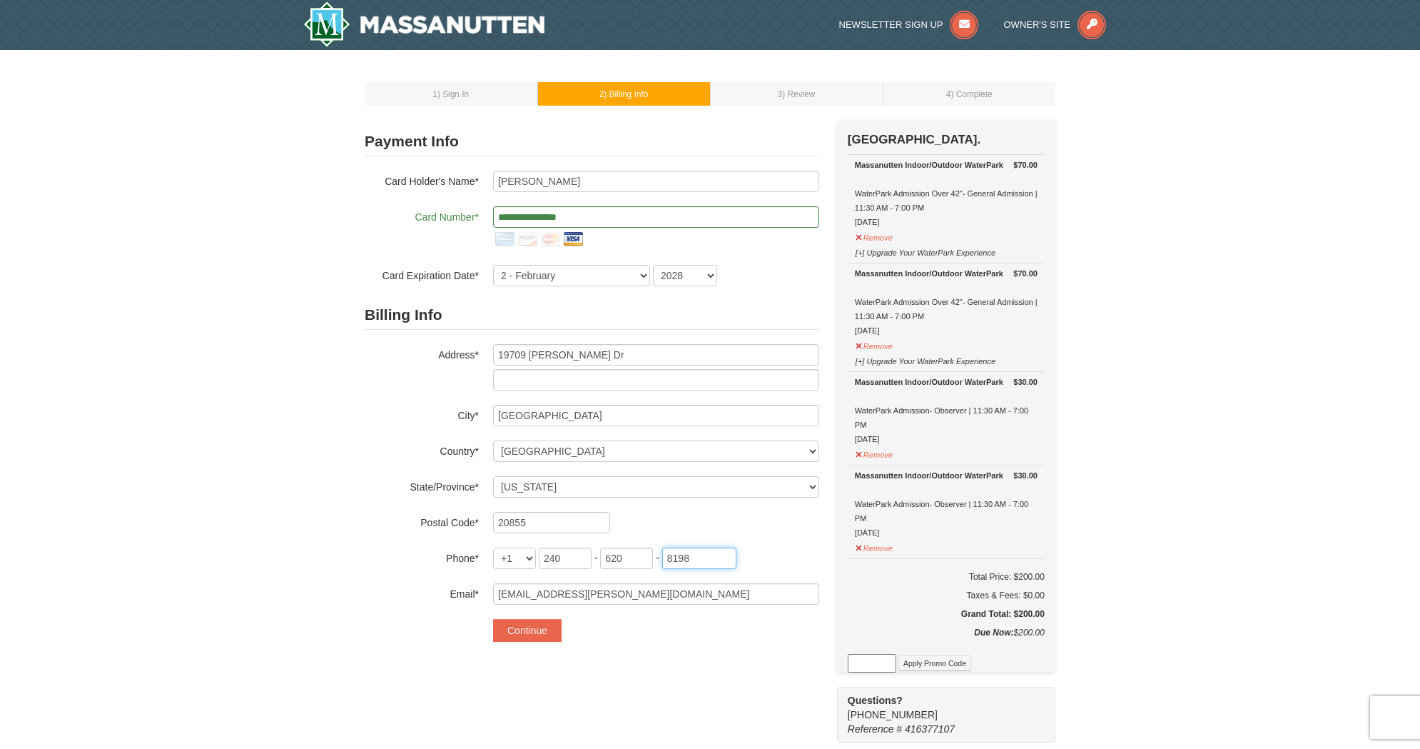
type input "8198"
click at [707, 656] on div "**********" at bounding box center [710, 604] width 691 height 968
drag, startPoint x: 532, startPoint y: 634, endPoint x: 303, endPoint y: 639, distance: 229.8
click at [532, 634] on button "Continue" at bounding box center [527, 630] width 69 height 23
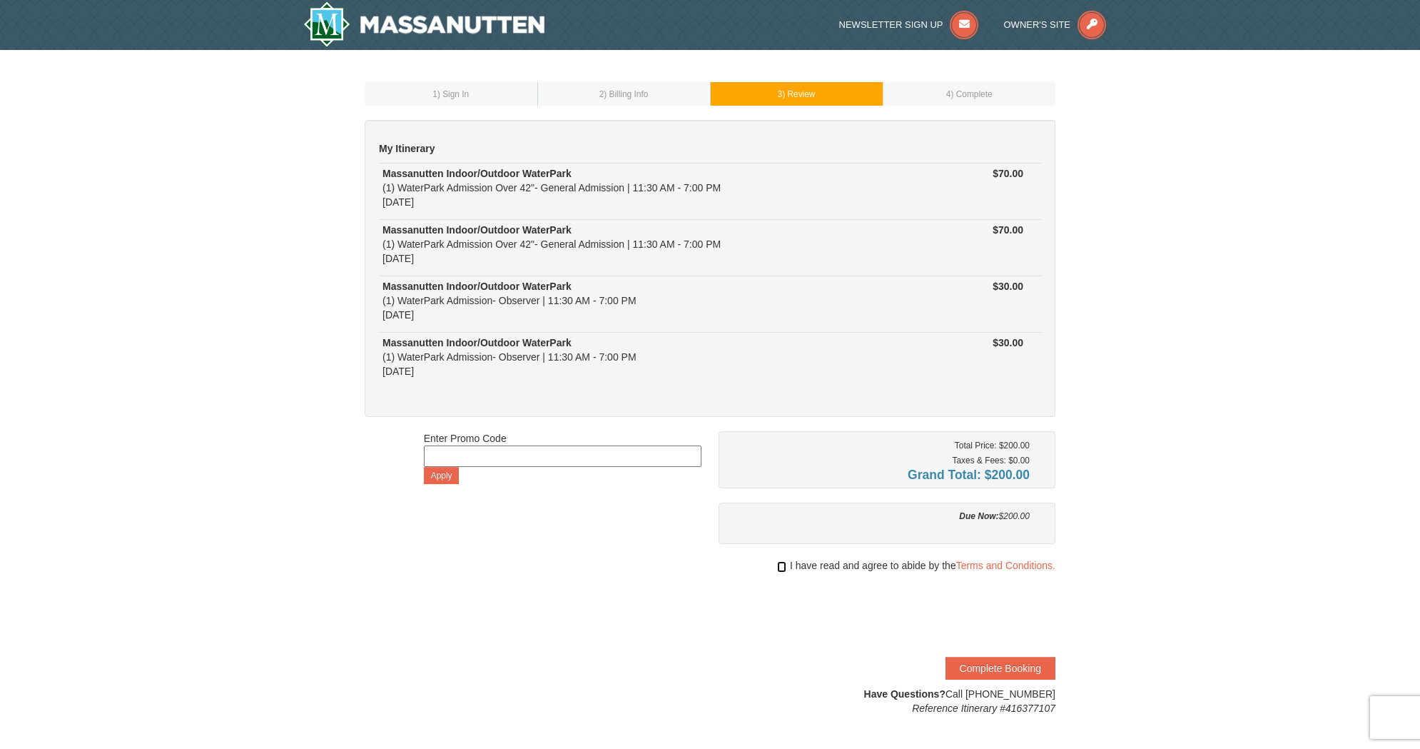
click at [777, 564] on input "checkbox" at bounding box center [781, 566] width 9 height 11
checkbox input "true"
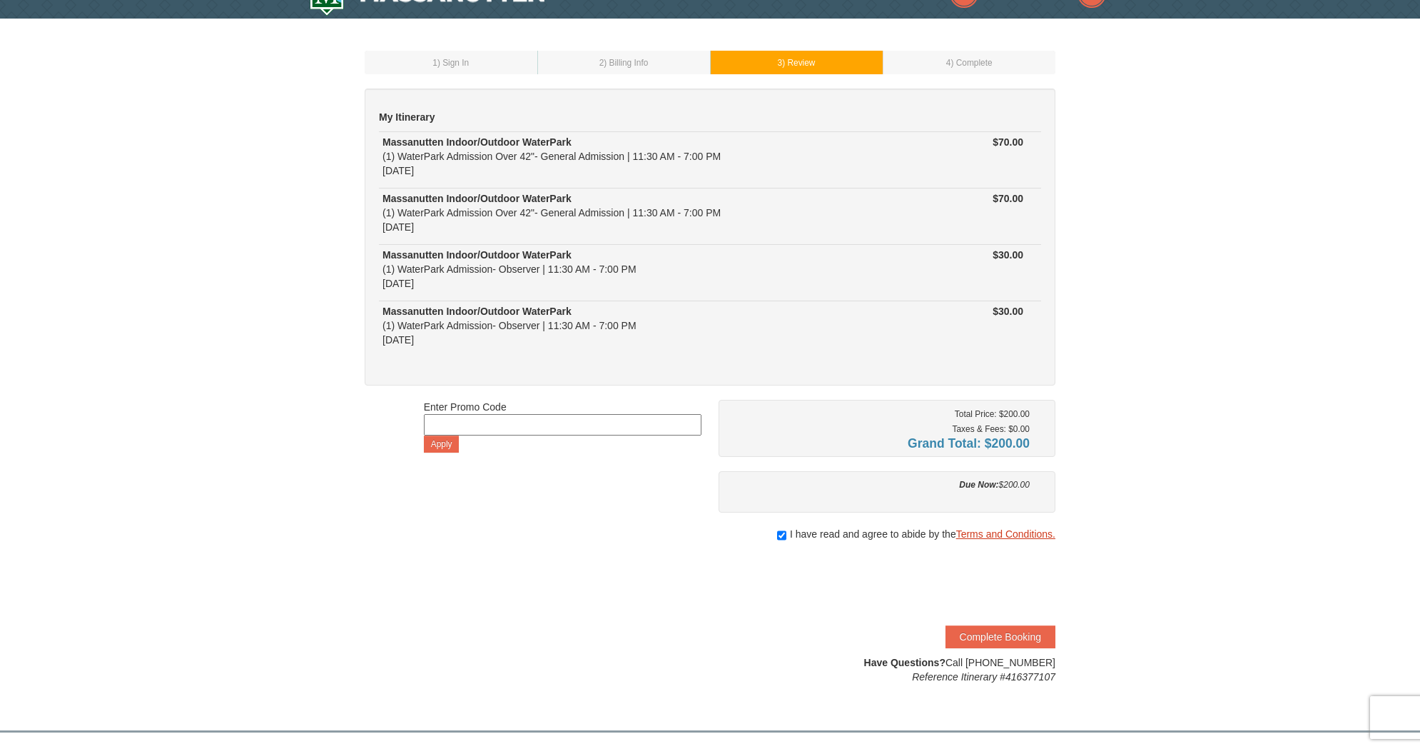
scroll to position [41, 0]
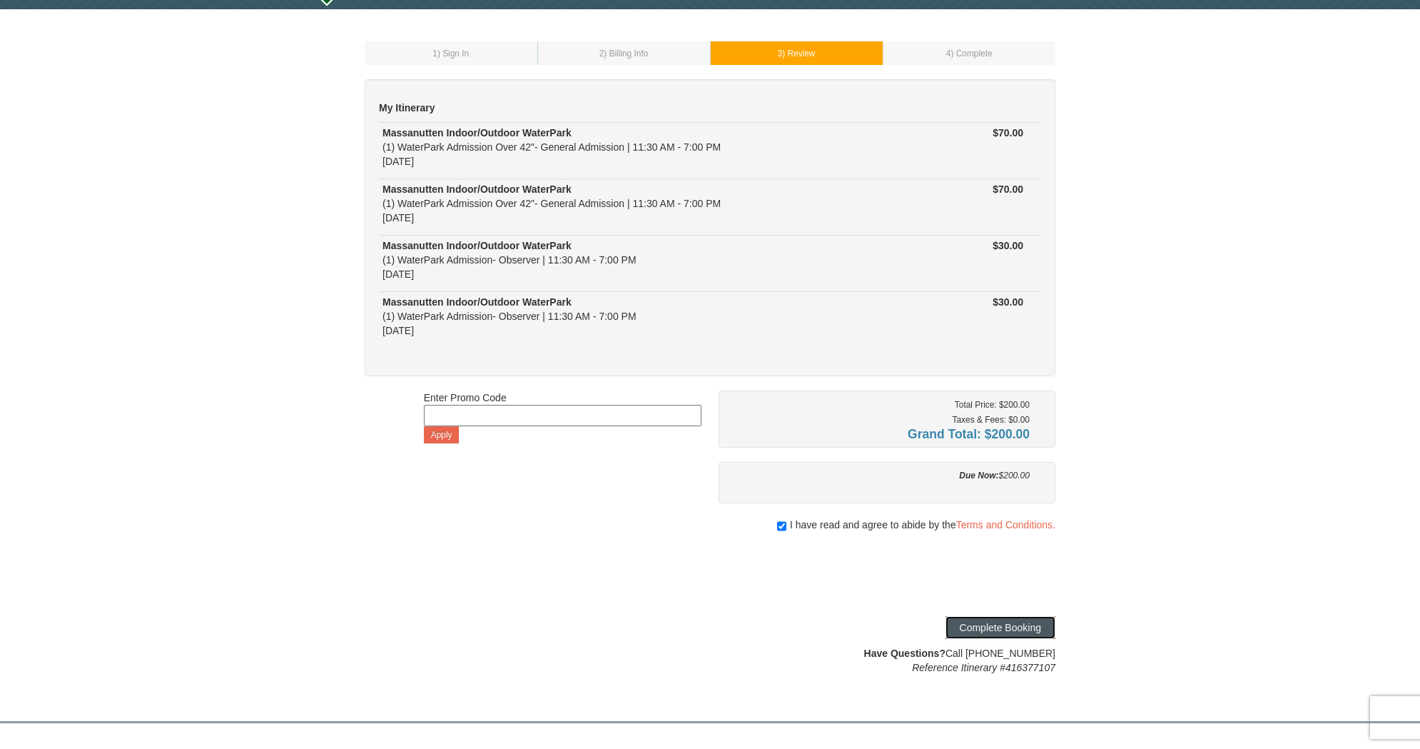
click at [1014, 622] on button "Complete Booking" at bounding box center [1001, 627] width 110 height 23
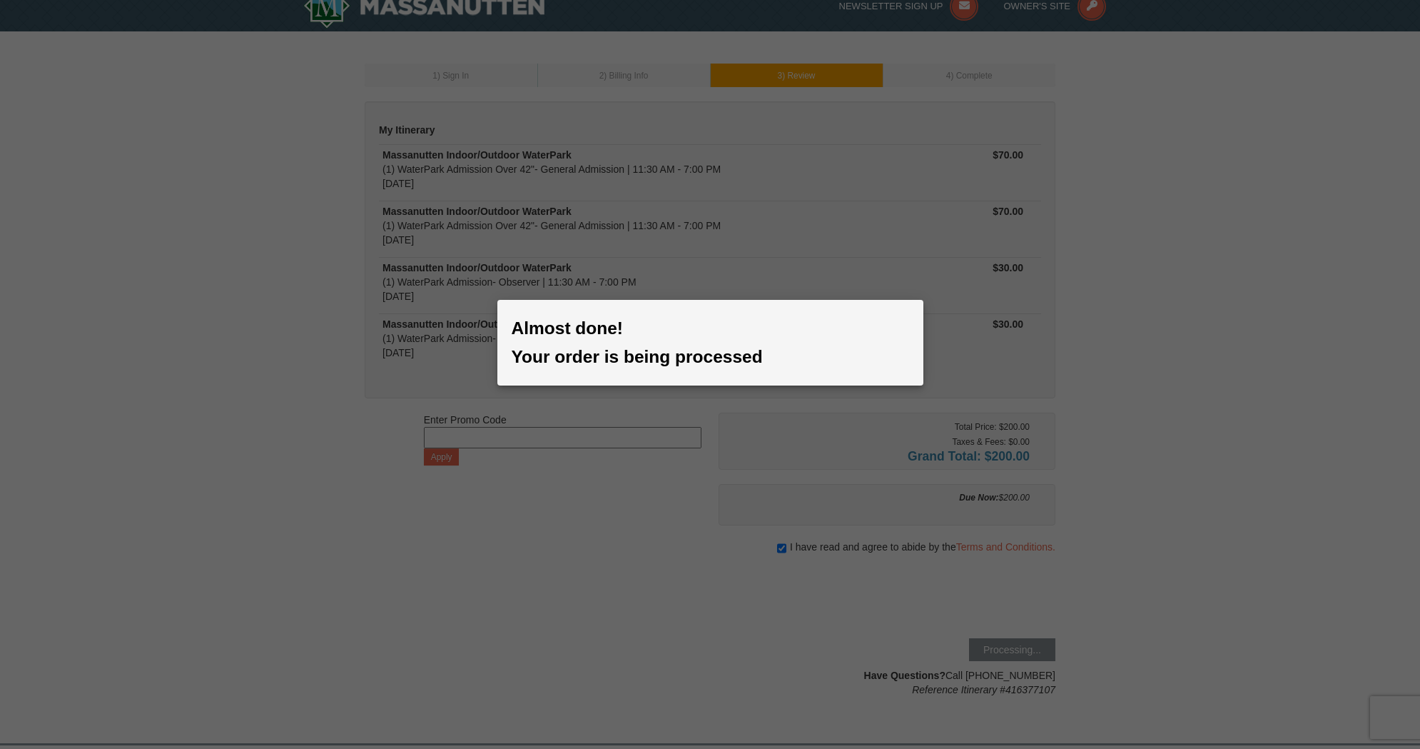
scroll to position [0, 0]
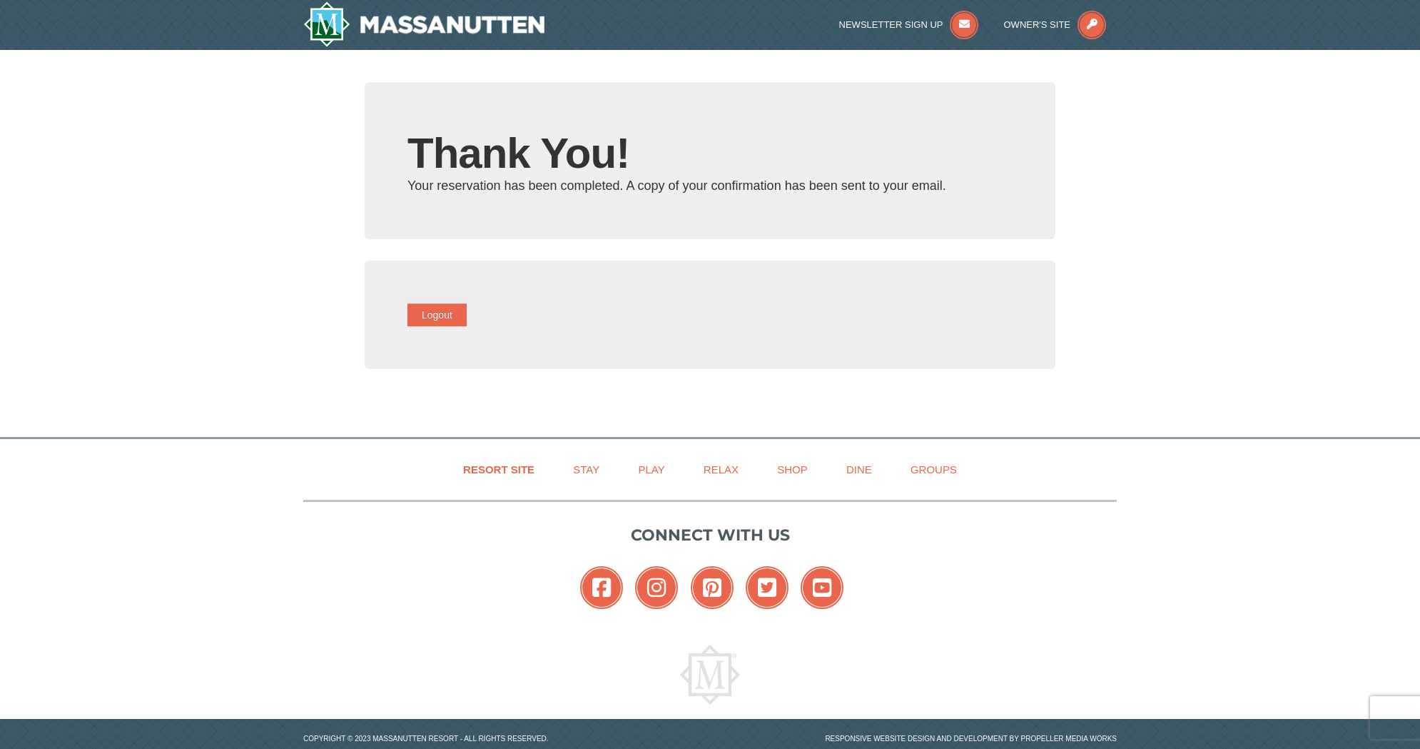
type input "[EMAIL_ADDRESS][PERSON_NAME][DOMAIN_NAME]"
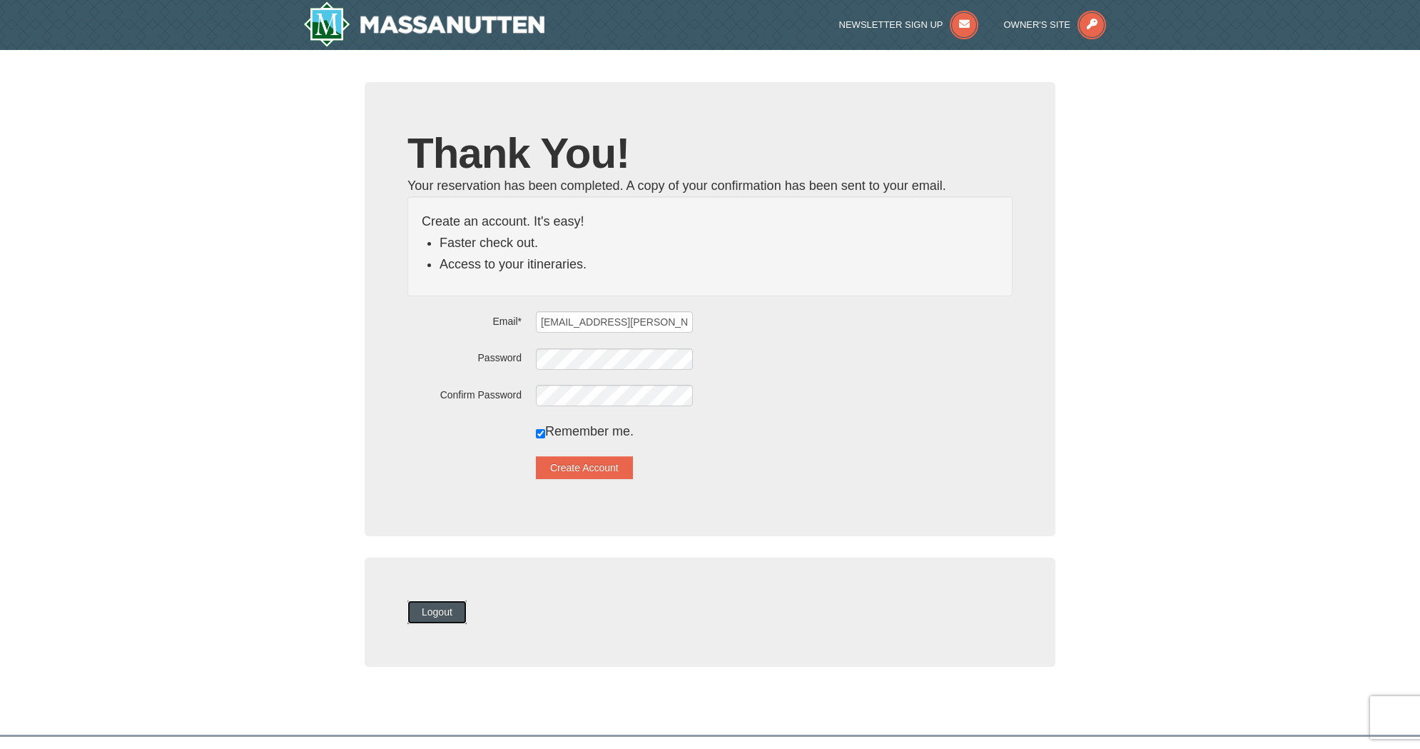
click at [462, 614] on button "Logout" at bounding box center [436, 611] width 59 height 23
